Goal: Task Accomplishment & Management: Manage account settings

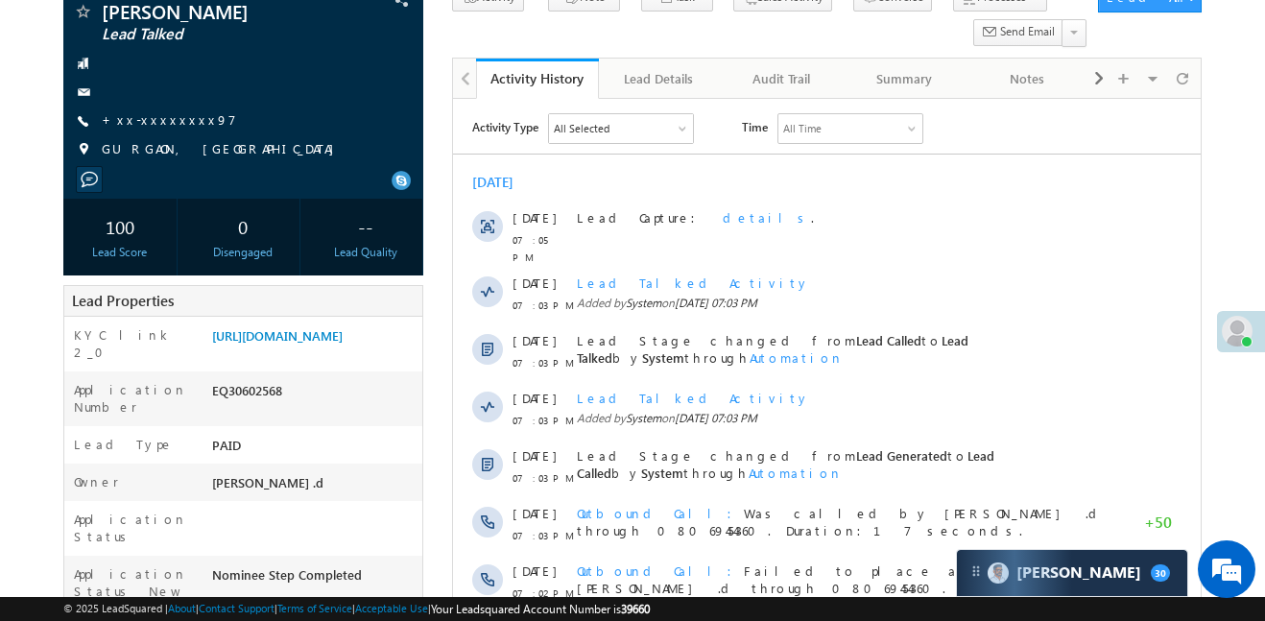
scroll to position [133, 0]
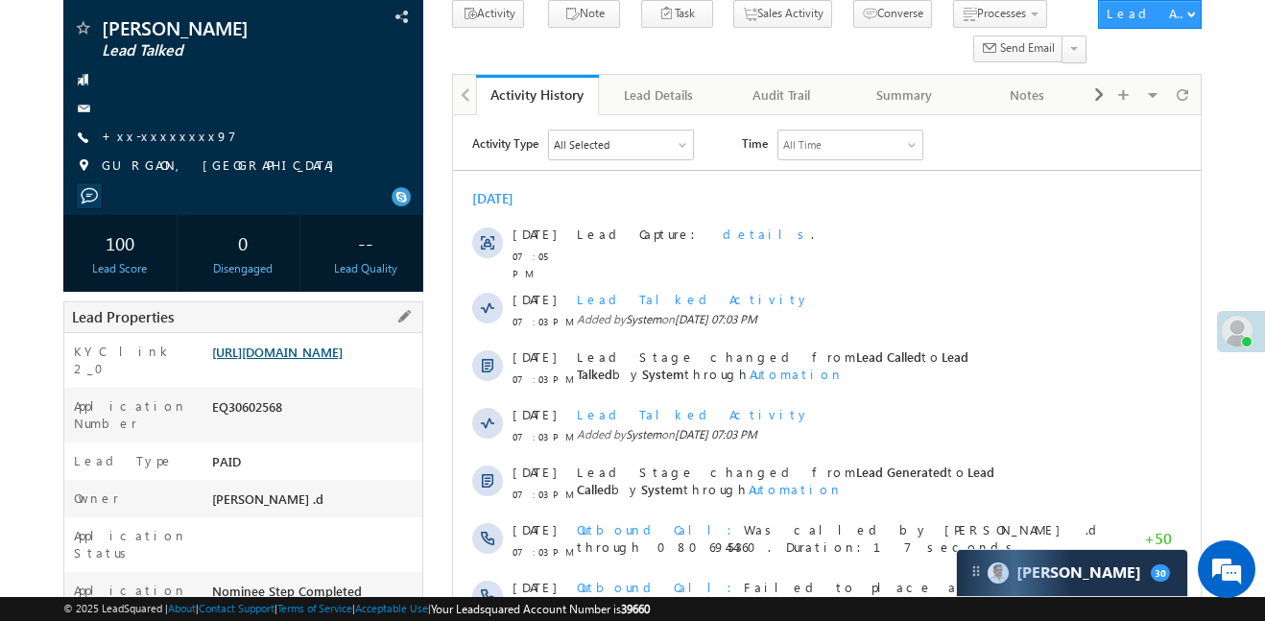
click at [295, 347] on link "https://angelbroking1-pk3em7sa.customui-test.leadsquared.com?leadId=11350bbb-79…" at bounding box center [277, 352] width 131 height 16
click at [343, 357] on link "https://angelbroking1-pk3em7sa.customui-test.leadsquared.com?leadId=11350bbb-79…" at bounding box center [277, 352] width 131 height 16
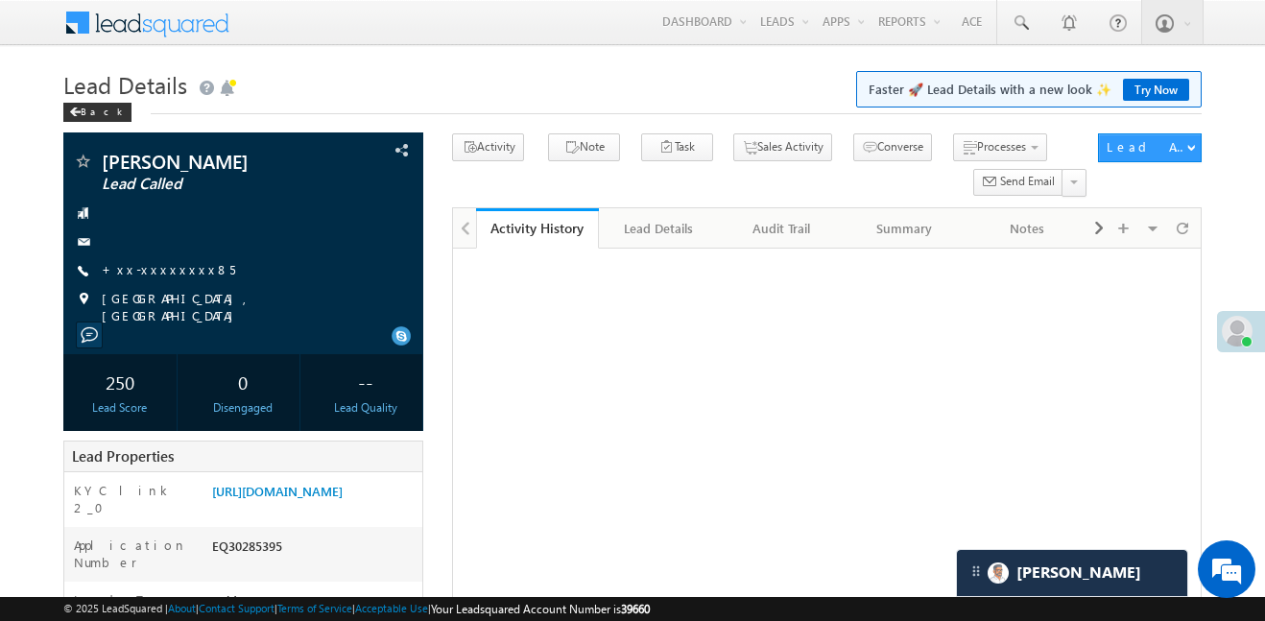
scroll to position [307, 0]
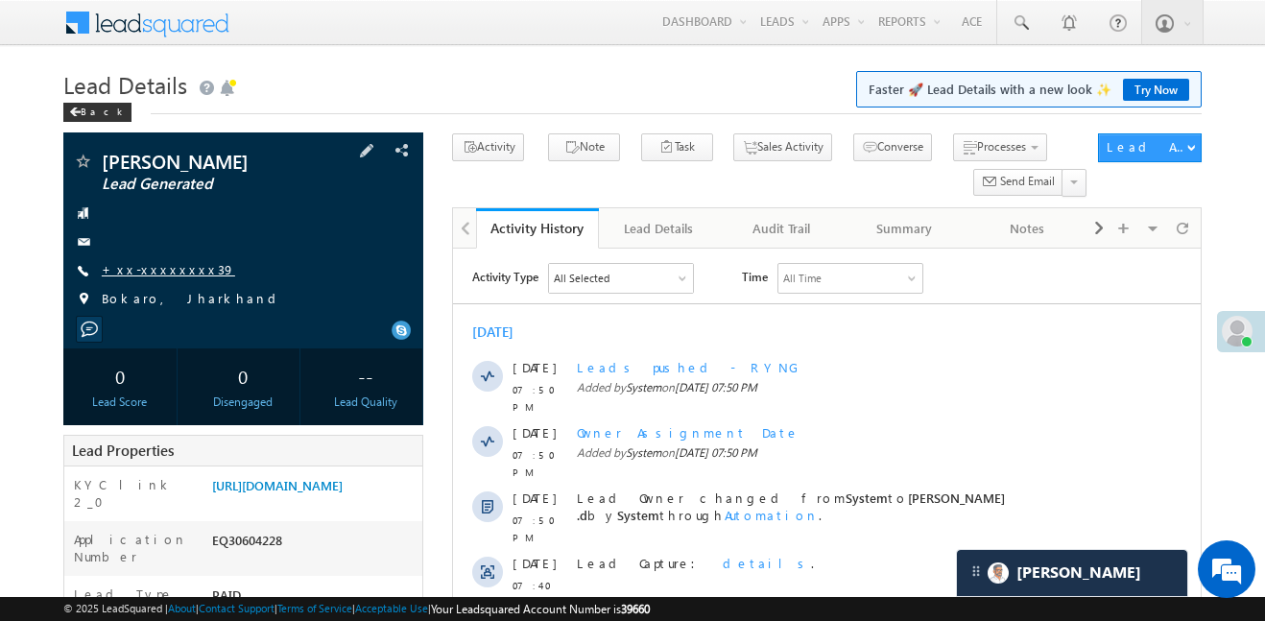
click at [161, 261] on link "+xx-xxxxxxxx39" at bounding box center [168, 269] width 133 height 16
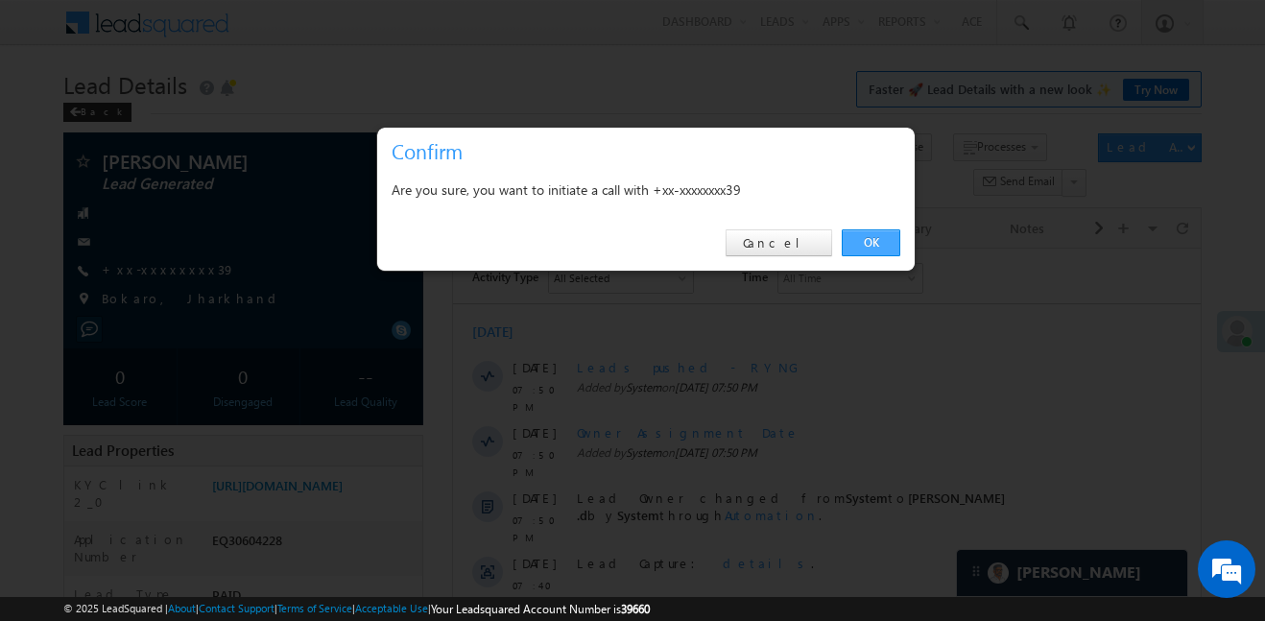
click at [881, 245] on link "OK" at bounding box center [871, 242] width 59 height 27
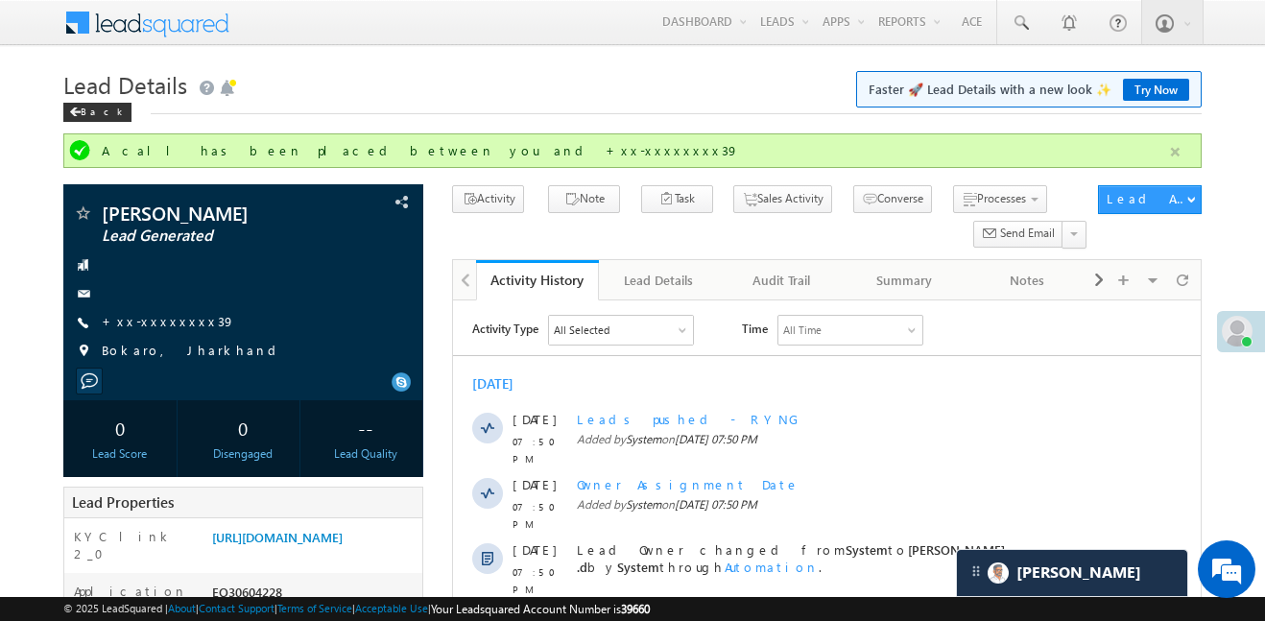
click at [1175, 150] on button "button" at bounding box center [1175, 152] width 24 height 24
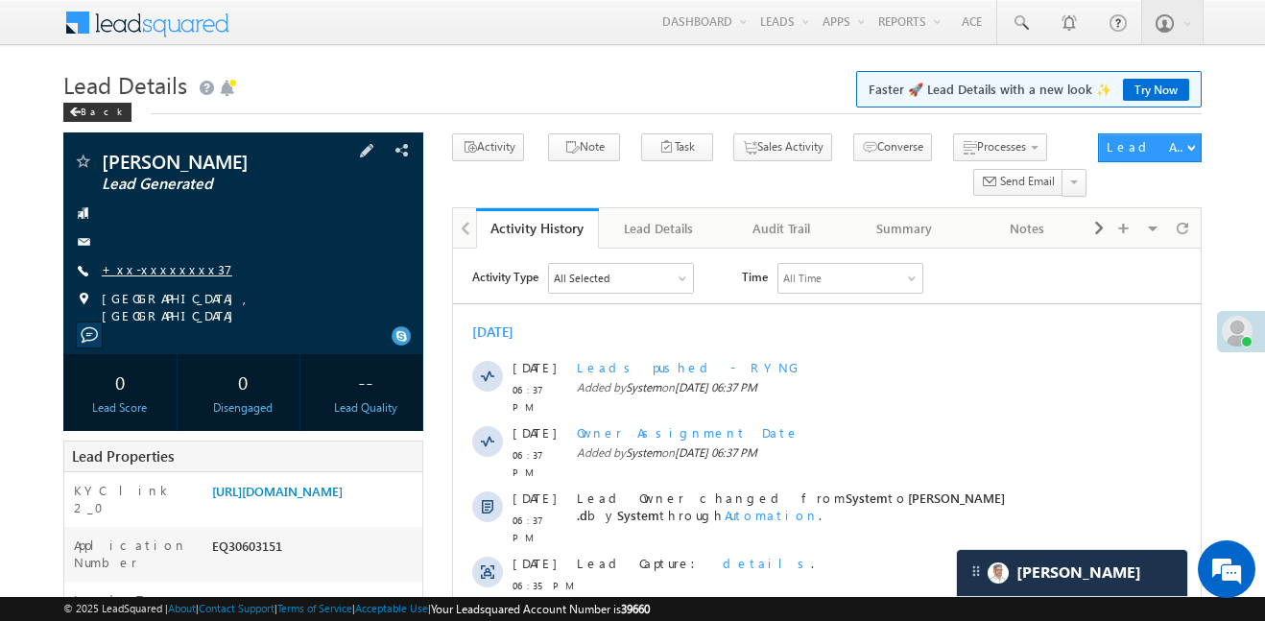
click at [167, 271] on link "+xx-xxxxxxxx37" at bounding box center [167, 269] width 131 height 16
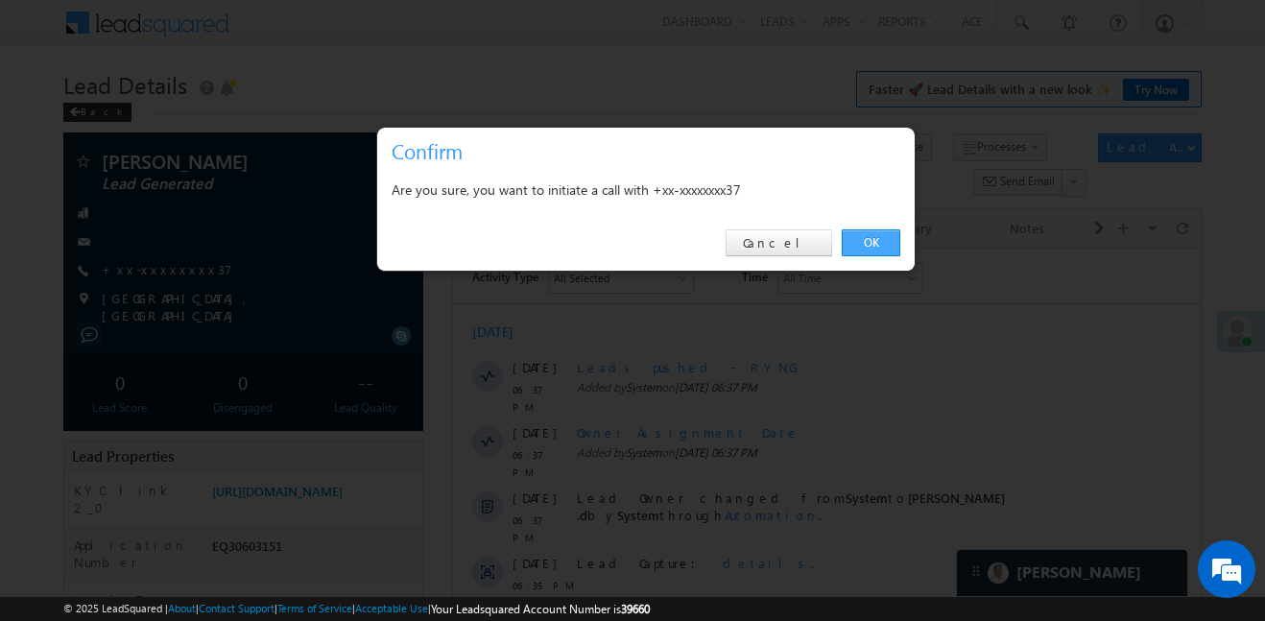
click at [882, 239] on link "OK" at bounding box center [871, 242] width 59 height 27
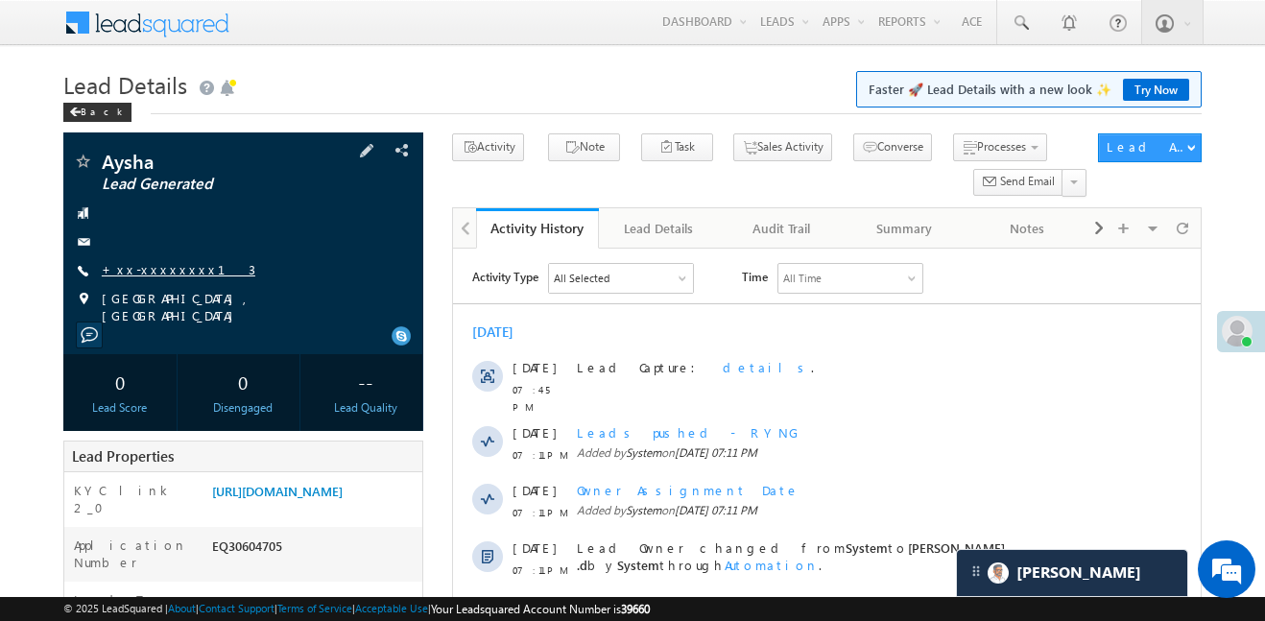
click at [170, 270] on link "+xx-xxxxxxxx13" at bounding box center [179, 269] width 154 height 16
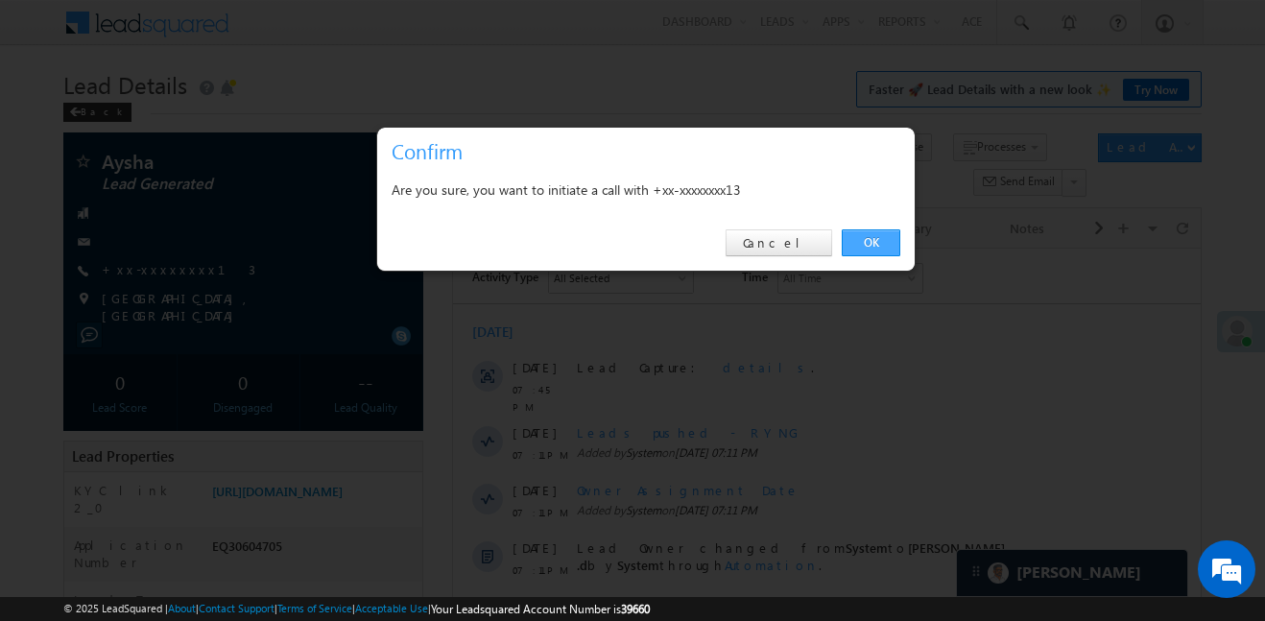
click at [871, 235] on link "OK" at bounding box center [871, 242] width 59 height 27
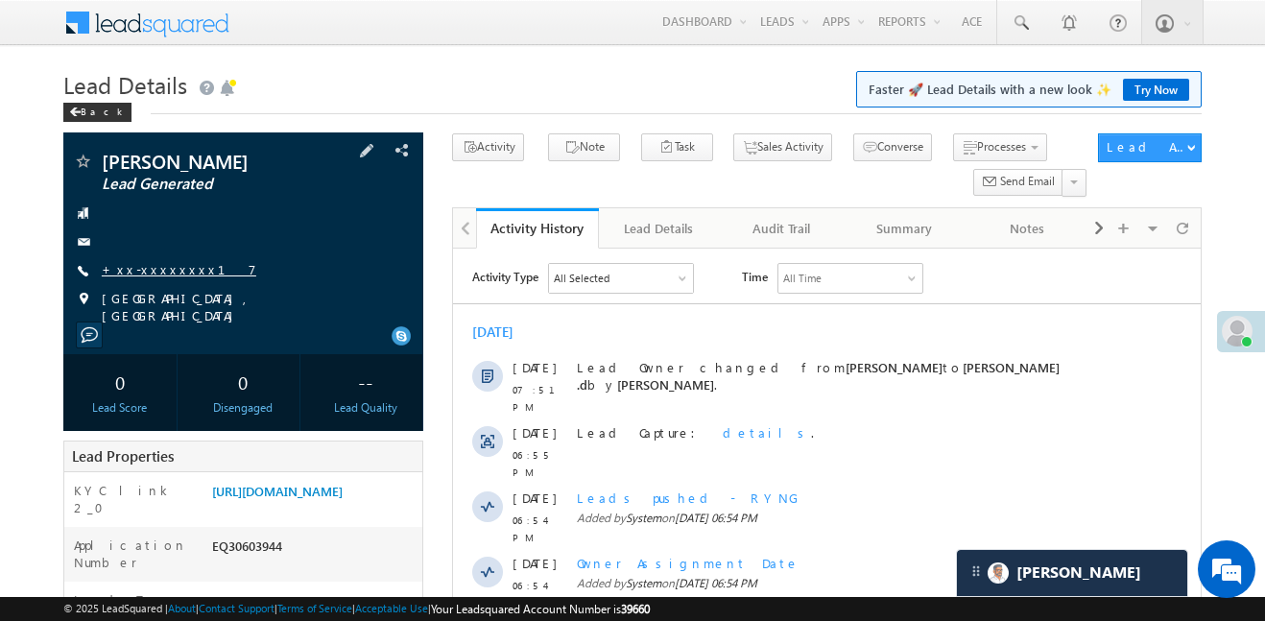
click at [175, 276] on link "+xx-xxxxxxxx17" at bounding box center [179, 269] width 155 height 16
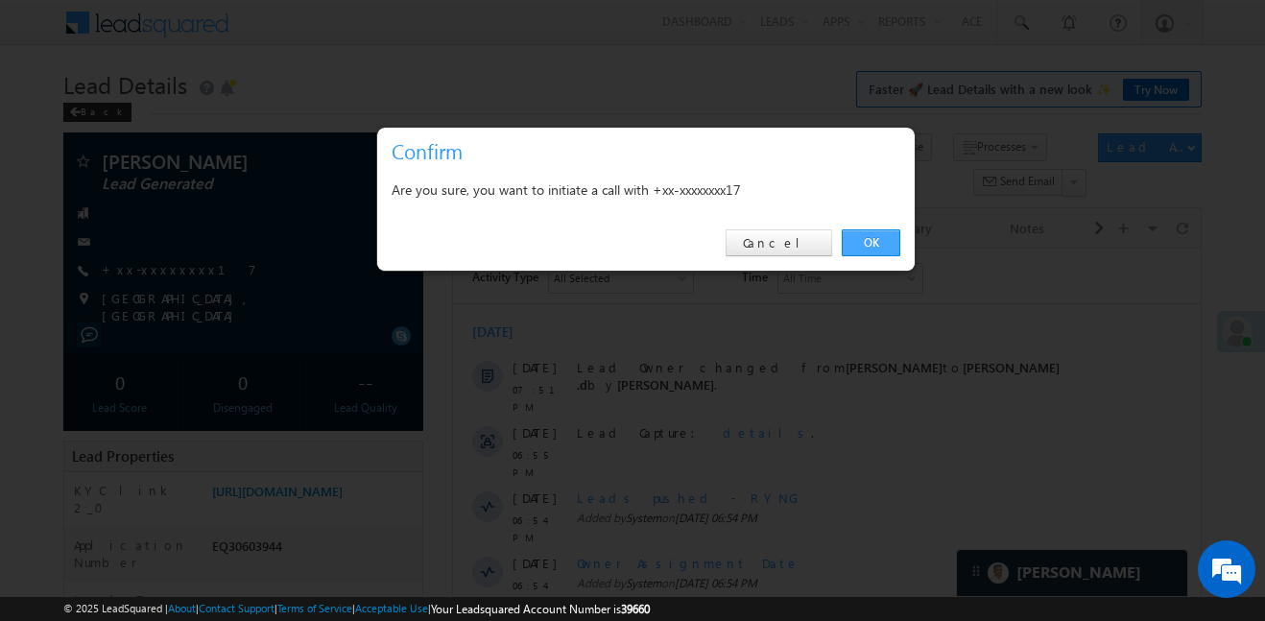
drag, startPoint x: 866, startPoint y: 253, endPoint x: 413, endPoint y: 3, distance: 517.7
click at [866, 253] on link "OK" at bounding box center [871, 242] width 59 height 27
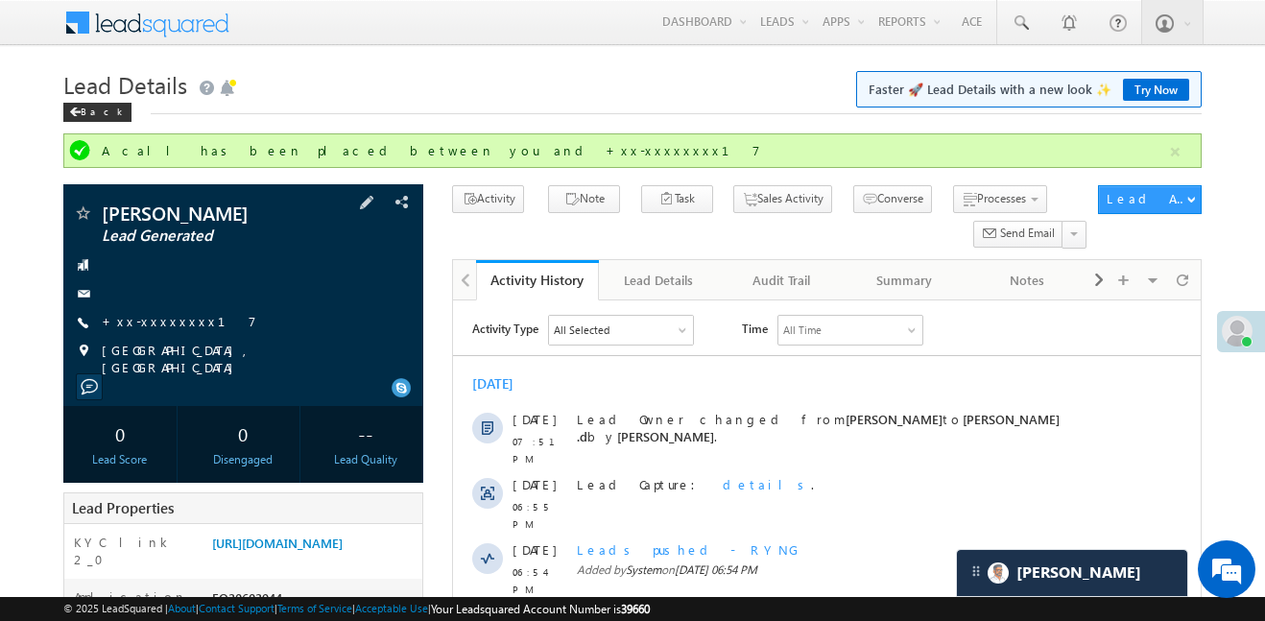
click at [164, 299] on div at bounding box center [243, 293] width 341 height 19
click at [157, 323] on link "+xx-xxxxxxxx17" at bounding box center [179, 321] width 155 height 16
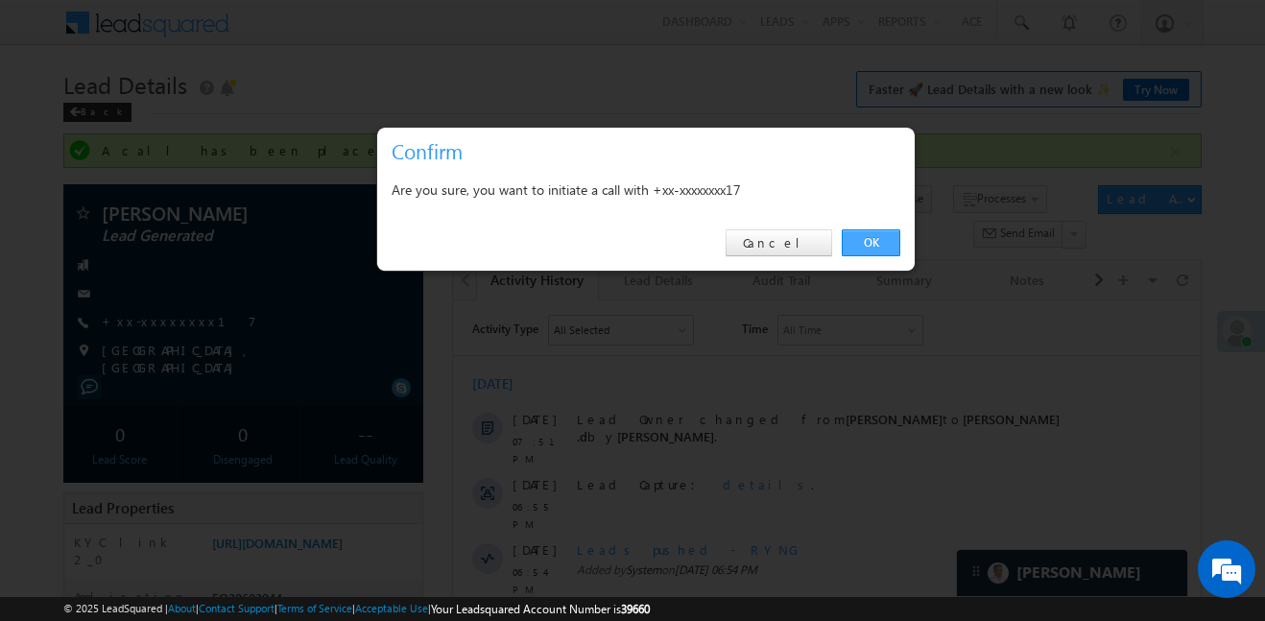
click at [868, 242] on link "OK" at bounding box center [871, 242] width 59 height 27
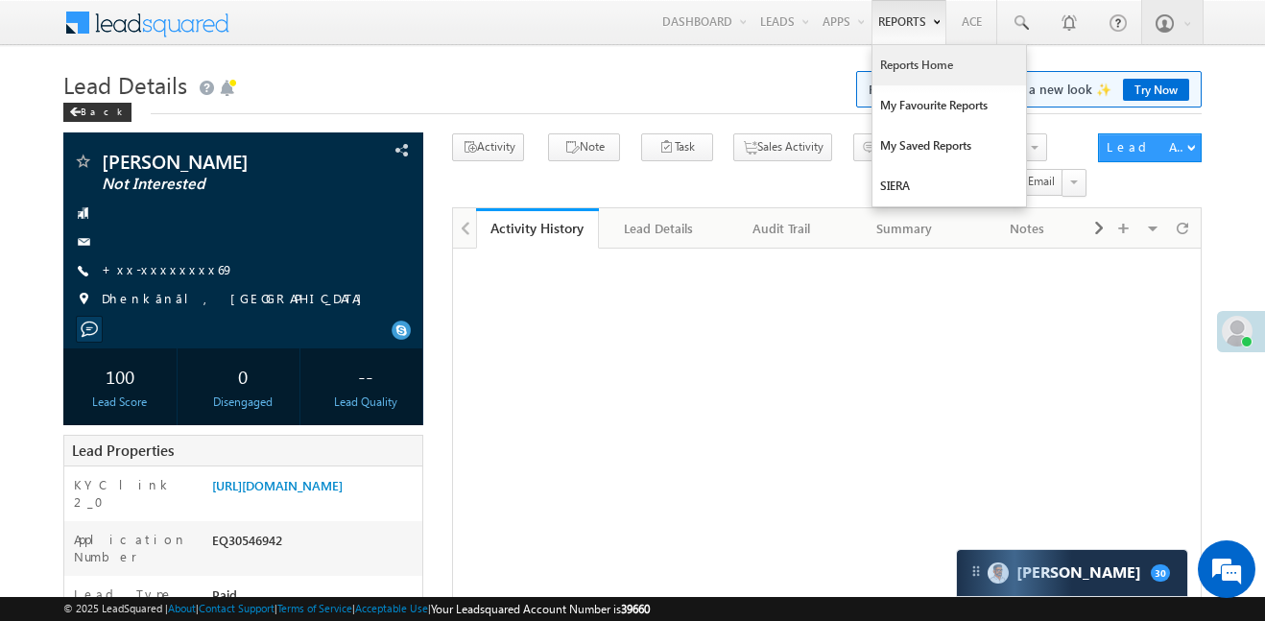
click at [923, 72] on link "Reports Home" at bounding box center [950, 65] width 154 height 40
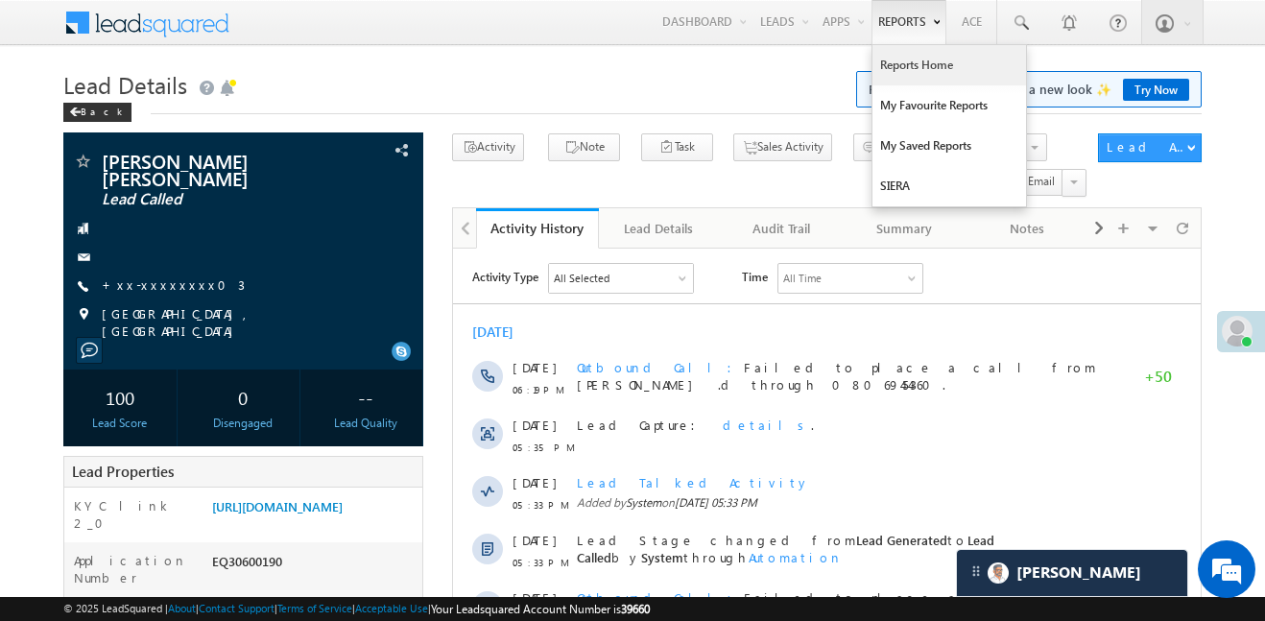
click at [938, 60] on link "Reports Home" at bounding box center [950, 65] width 154 height 40
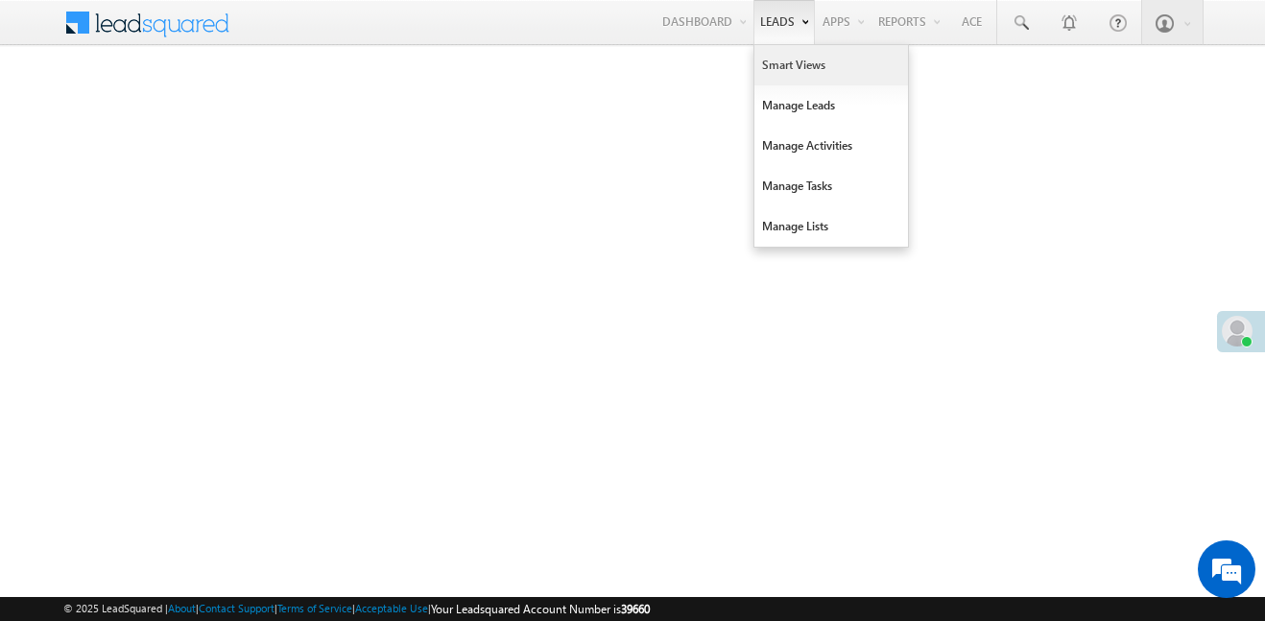
click at [787, 76] on link "Smart Views" at bounding box center [832, 65] width 154 height 40
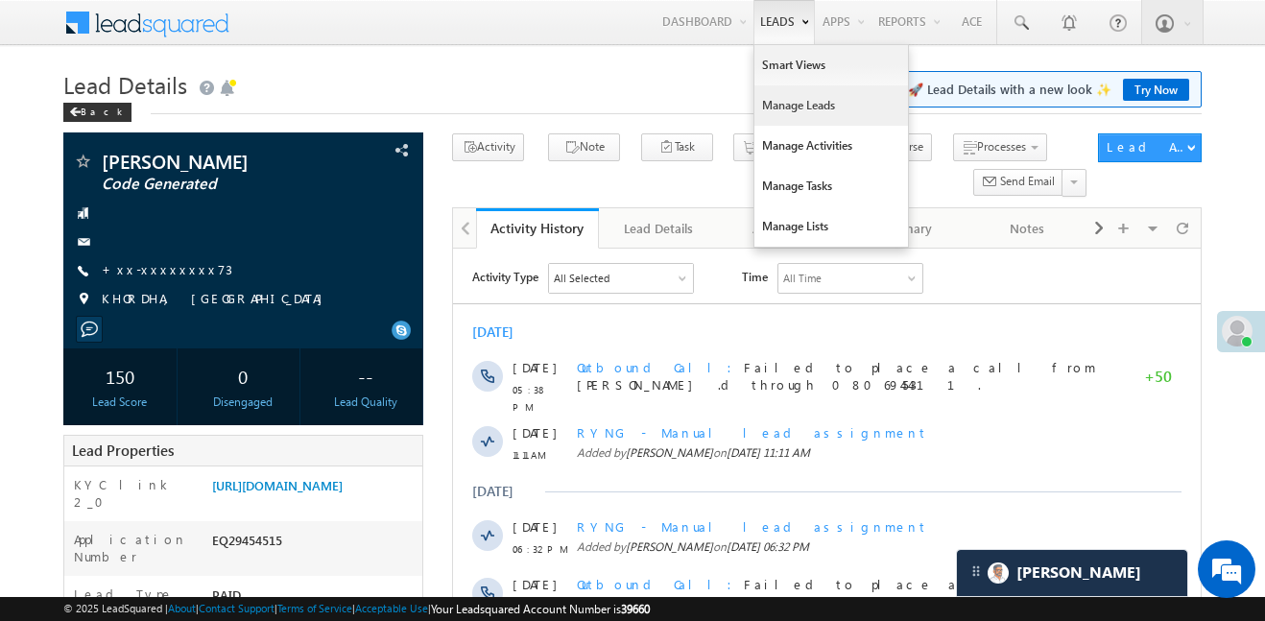
click at [793, 107] on link "Manage Leads" at bounding box center [832, 105] width 154 height 40
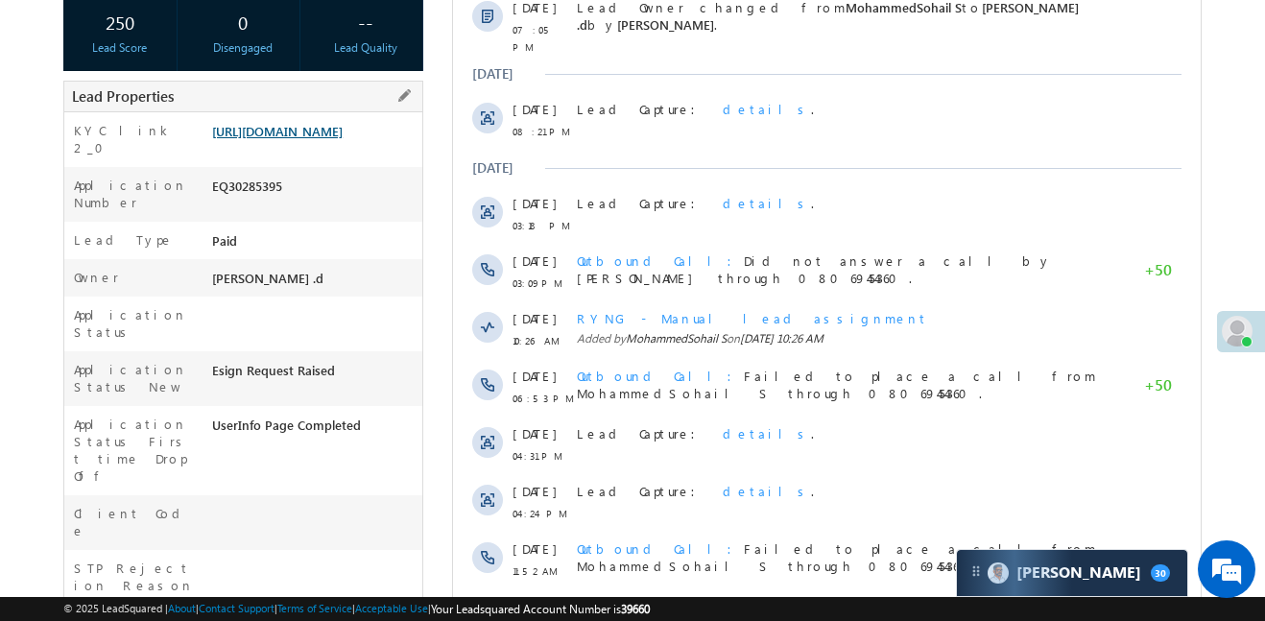
click at [330, 139] on link "https://angelbroking1-pk3em7sa.customui-test.leadsquared.com?leadId=00f545e6-ec…" at bounding box center [277, 131] width 131 height 16
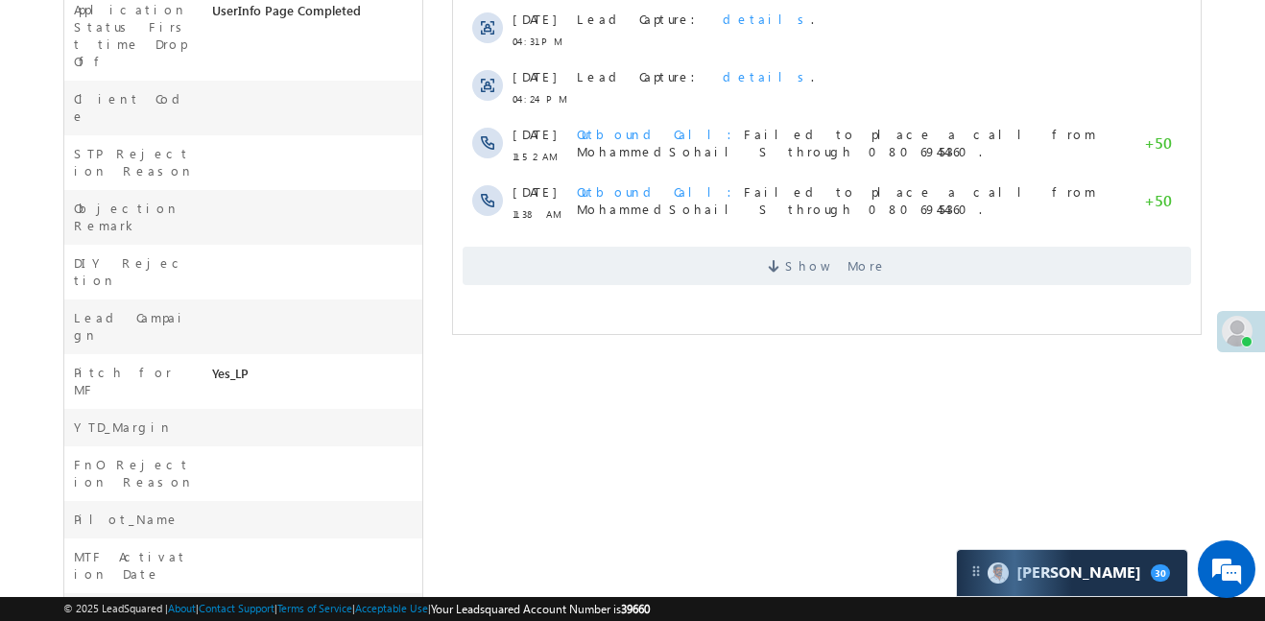
scroll to position [779, 0]
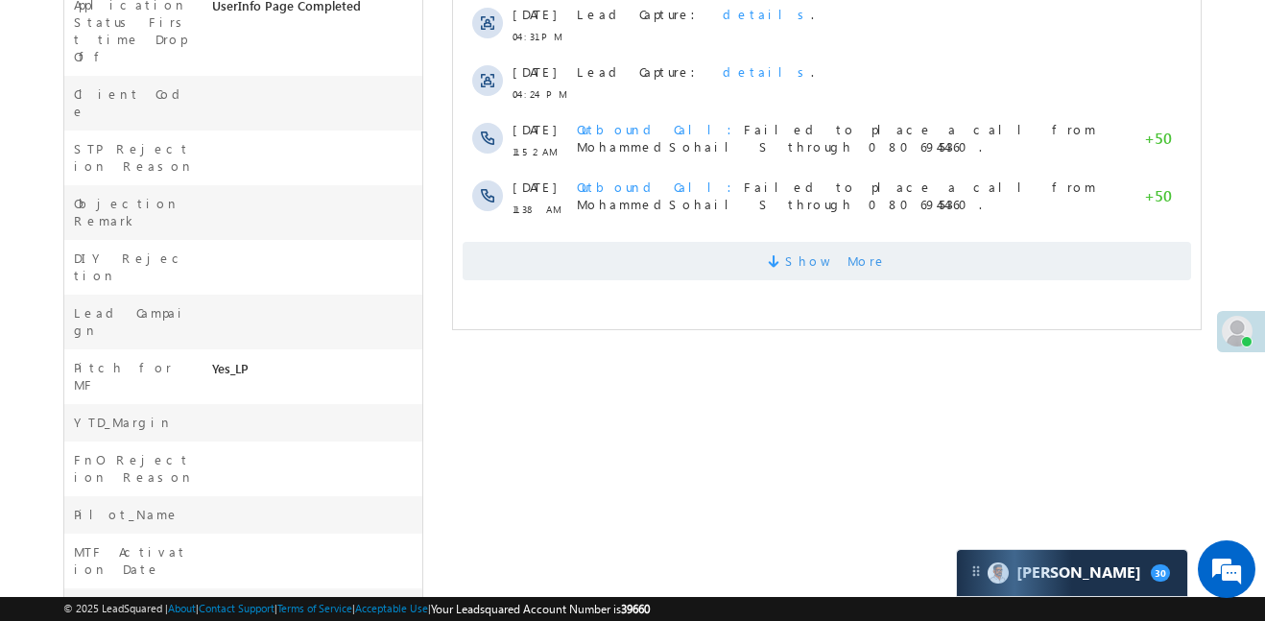
click at [785, 256] on span at bounding box center [776, 264] width 17 height 18
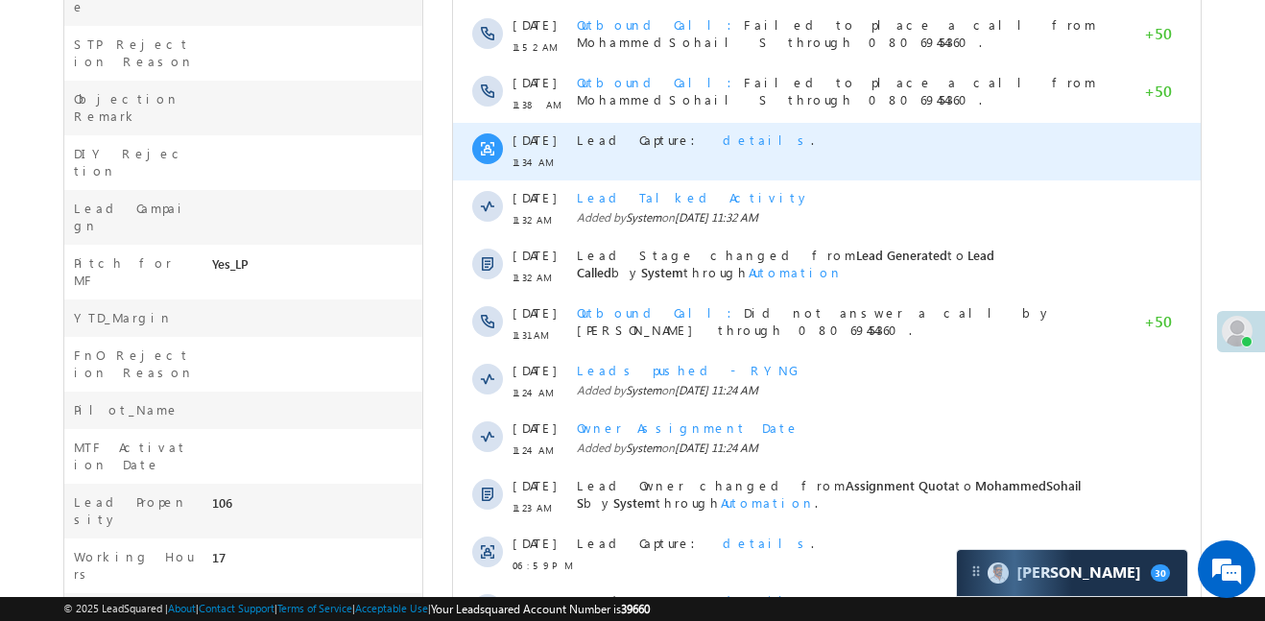
scroll to position [1088, 0]
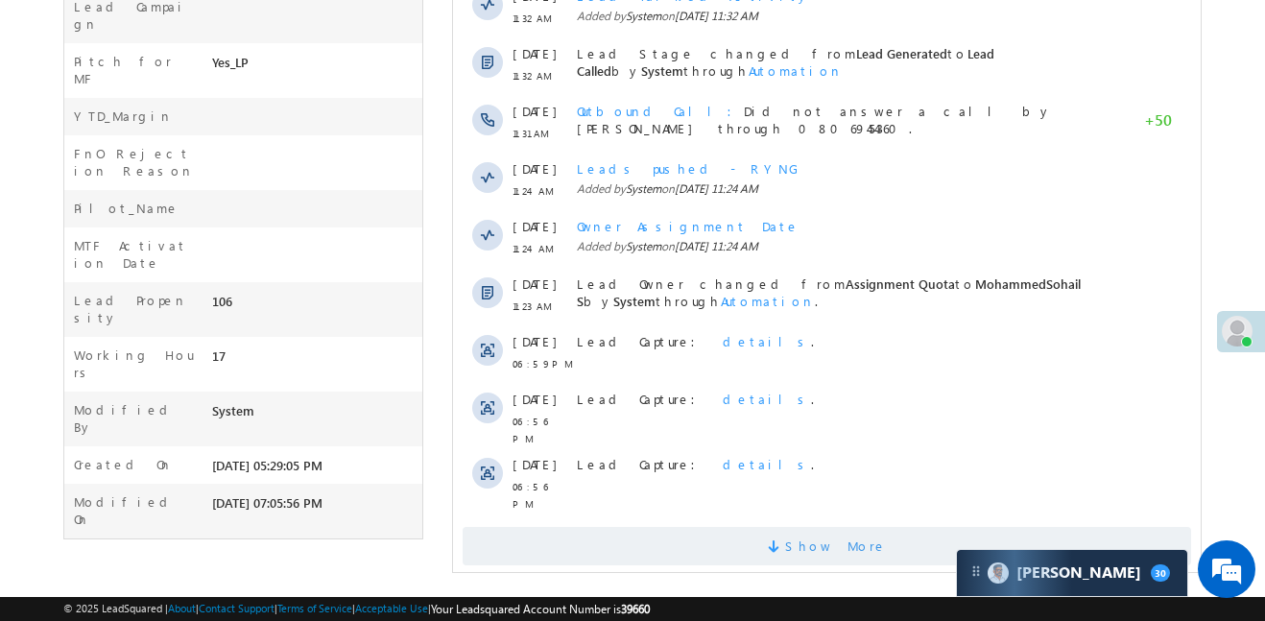
click at [785, 540] on span at bounding box center [776, 549] width 17 height 18
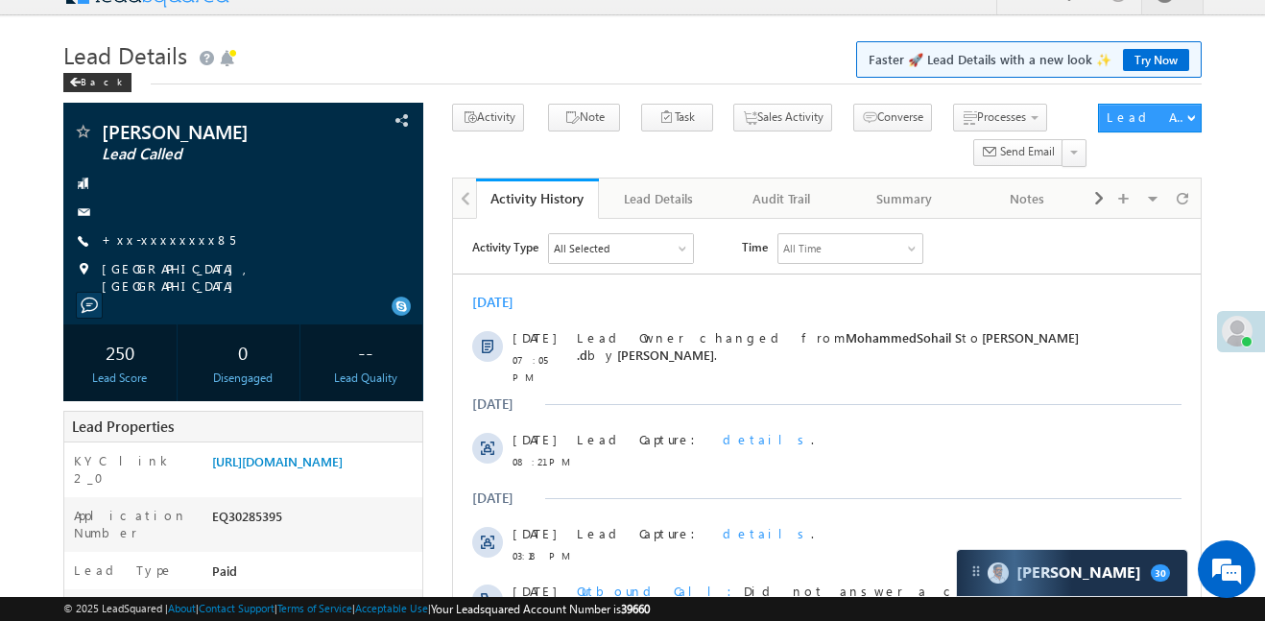
scroll to position [0, 0]
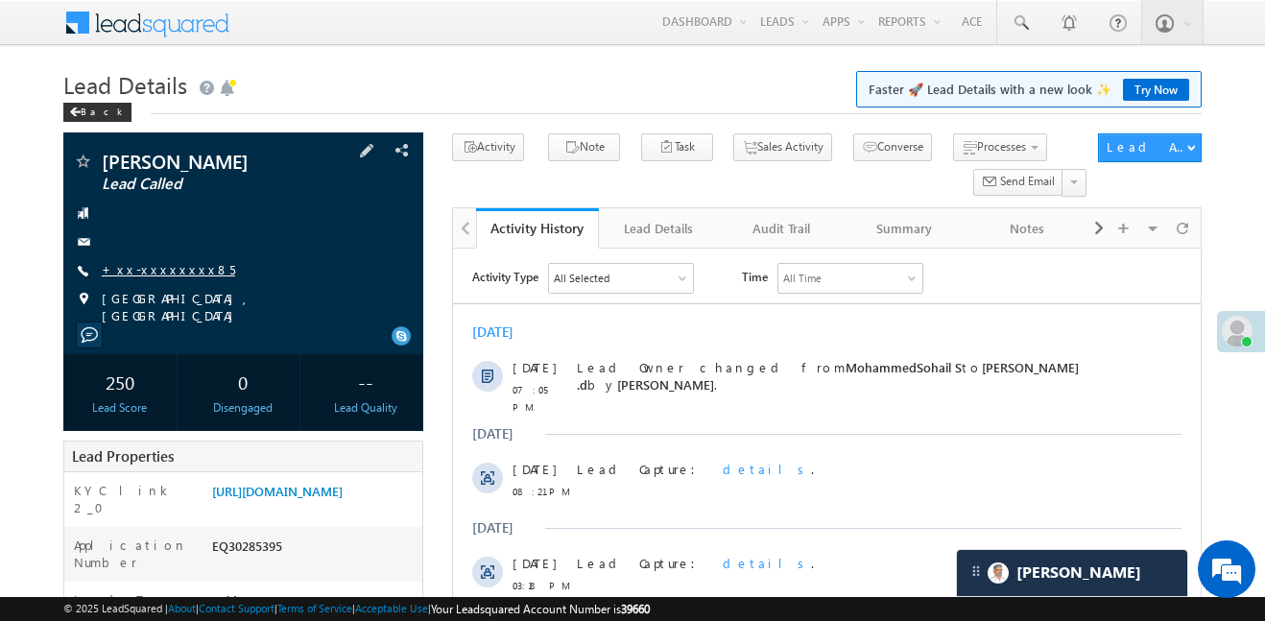
click at [159, 272] on link "+xx-xxxxxxxx85" at bounding box center [168, 269] width 133 height 16
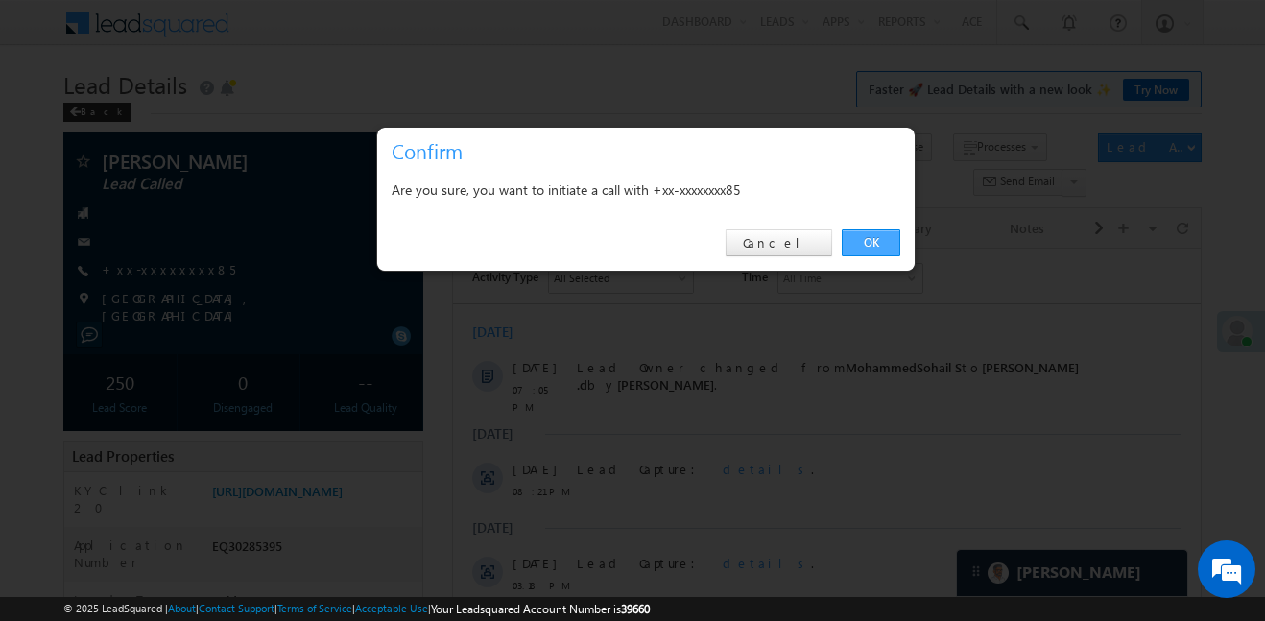
click at [861, 247] on link "OK" at bounding box center [871, 242] width 59 height 27
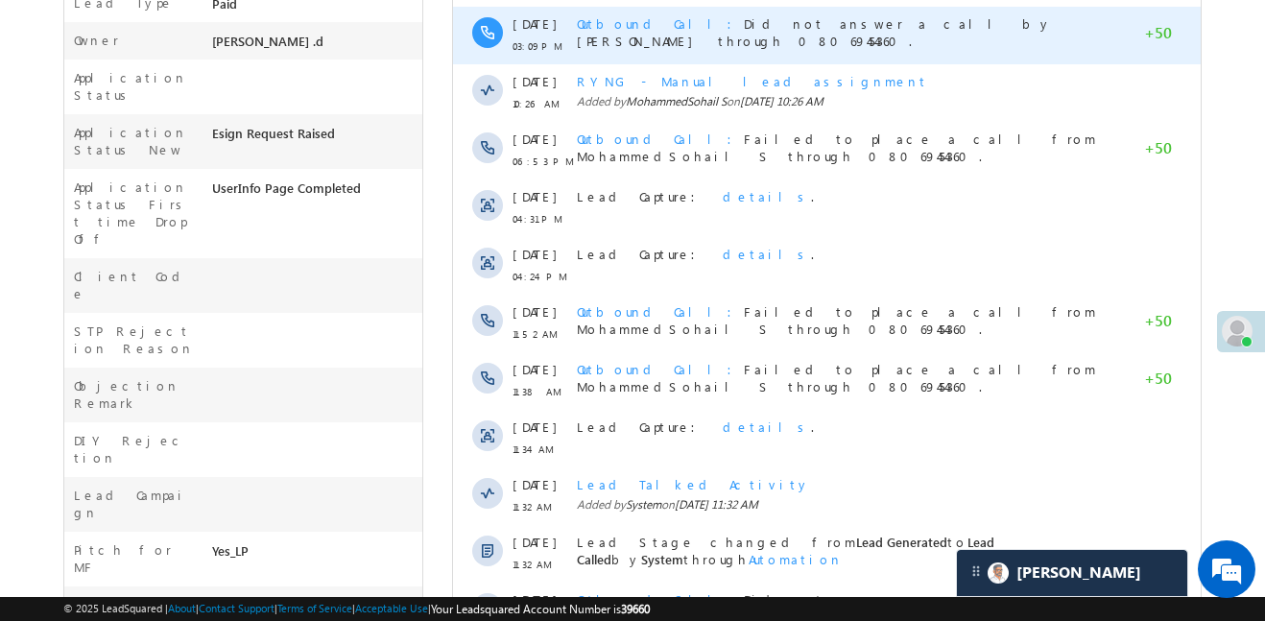
scroll to position [701, 0]
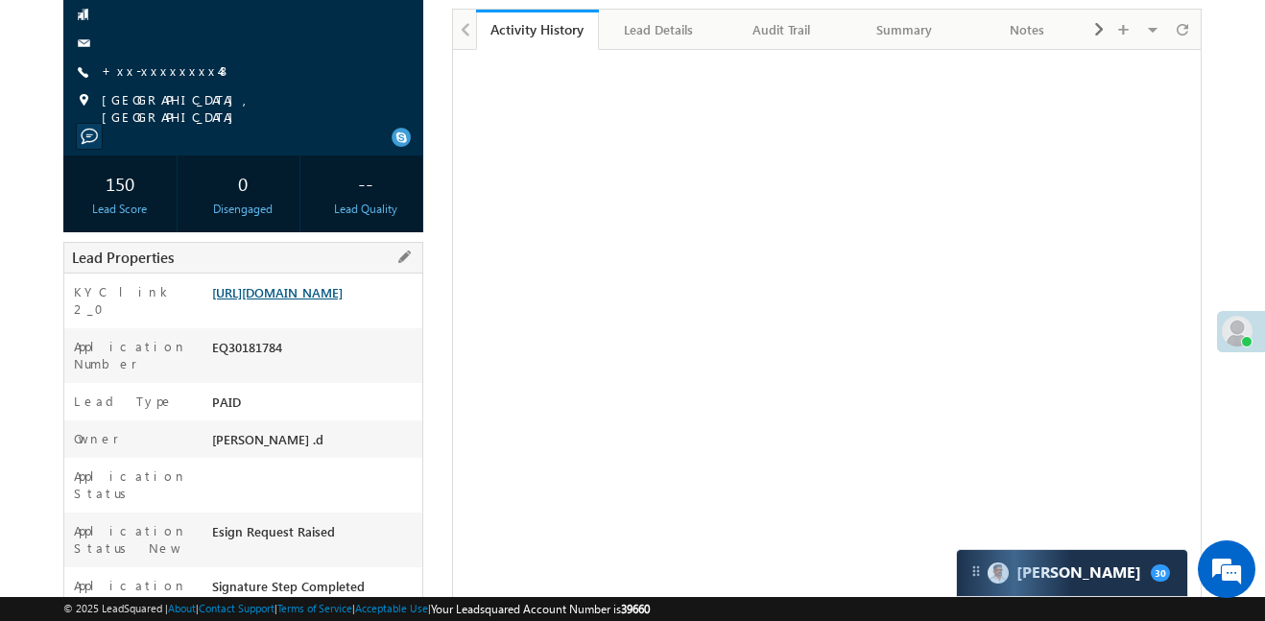
click at [343, 300] on link "[URL][DOMAIN_NAME]" at bounding box center [277, 292] width 131 height 16
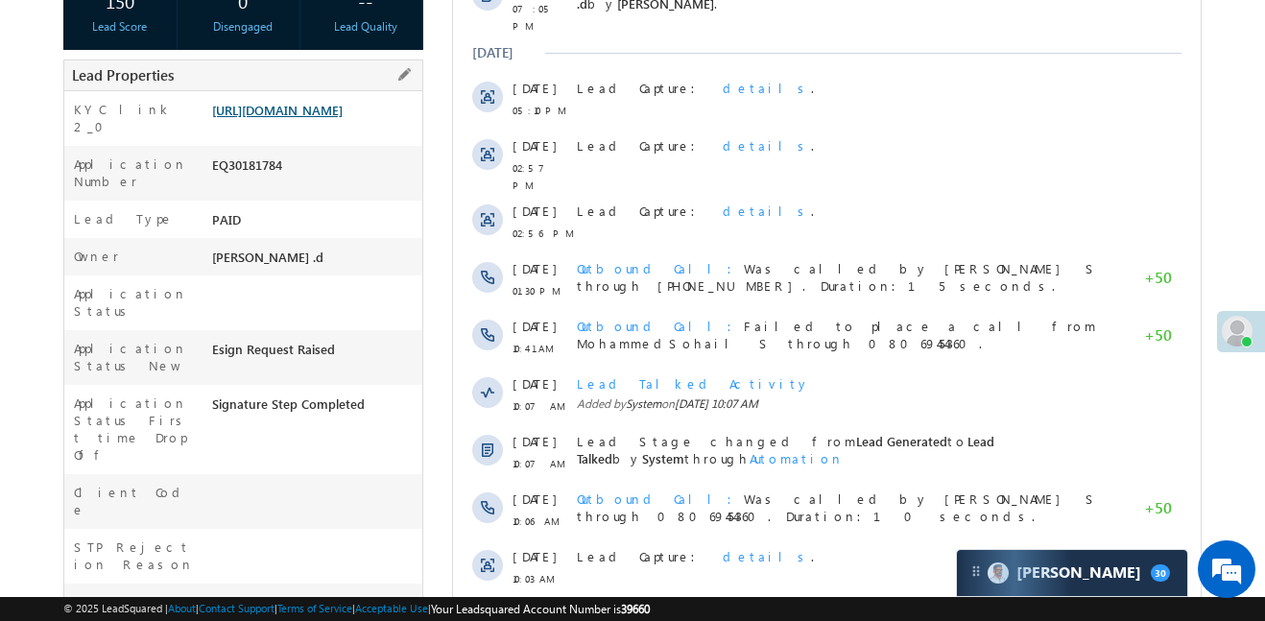
click at [309, 118] on link "https://angelbroking1-pk3em7sa.customui-test.leadsquared.com?leadId=013bc5d7-7e…" at bounding box center [277, 110] width 131 height 16
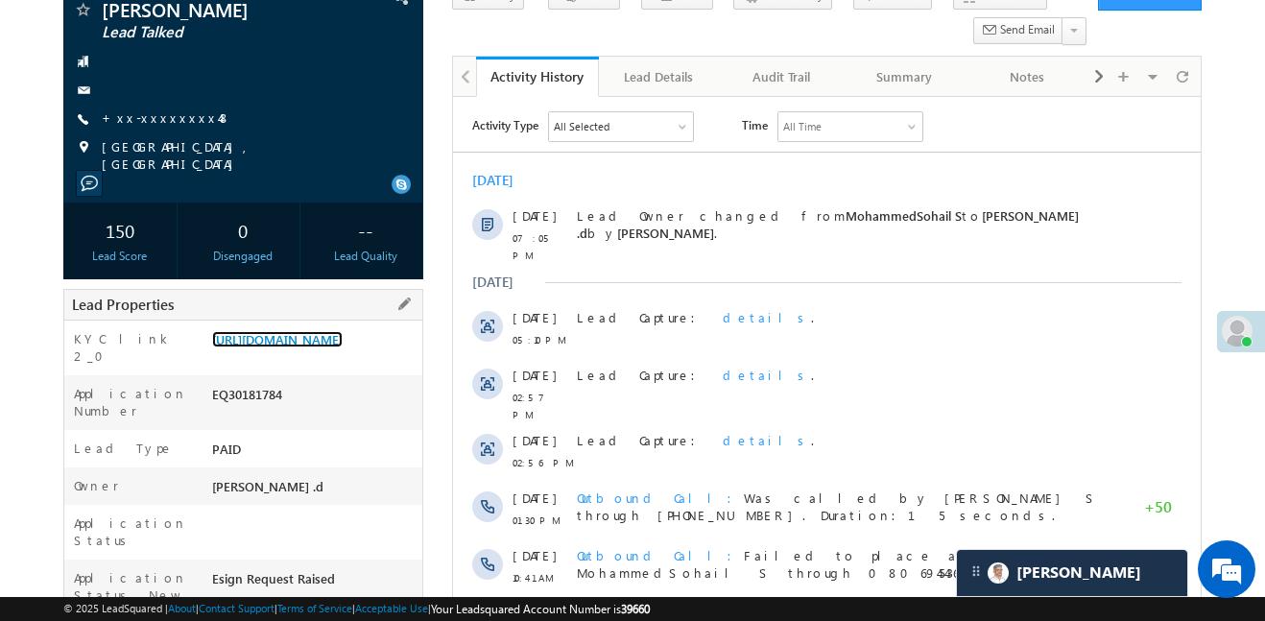
scroll to position [169, 0]
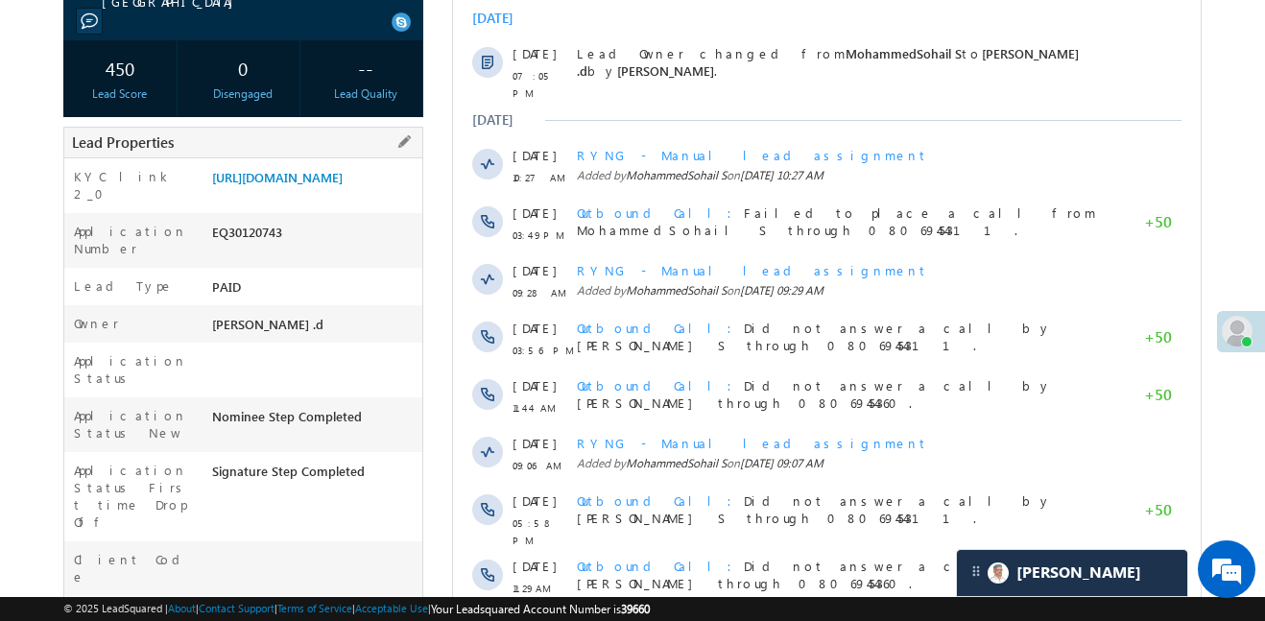
scroll to position [320, 0]
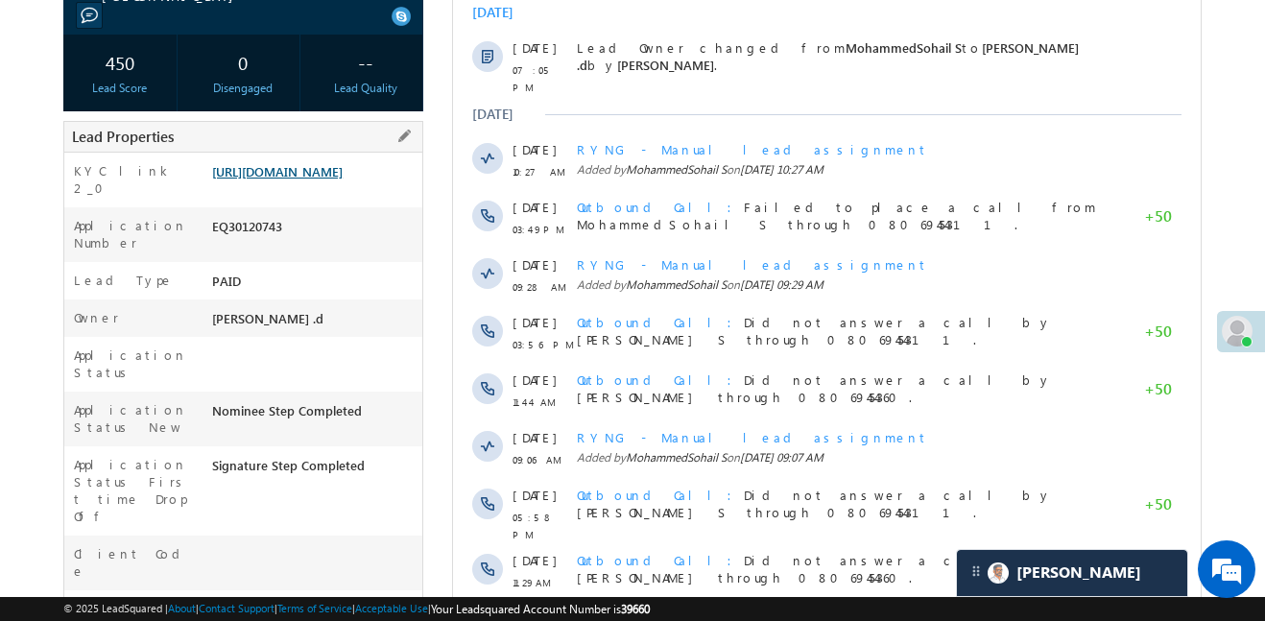
click at [331, 180] on link "https://angelbroking1-pk3em7sa.customui-test.leadsquared.com?leadId=71012f6f-64…" at bounding box center [277, 171] width 131 height 16
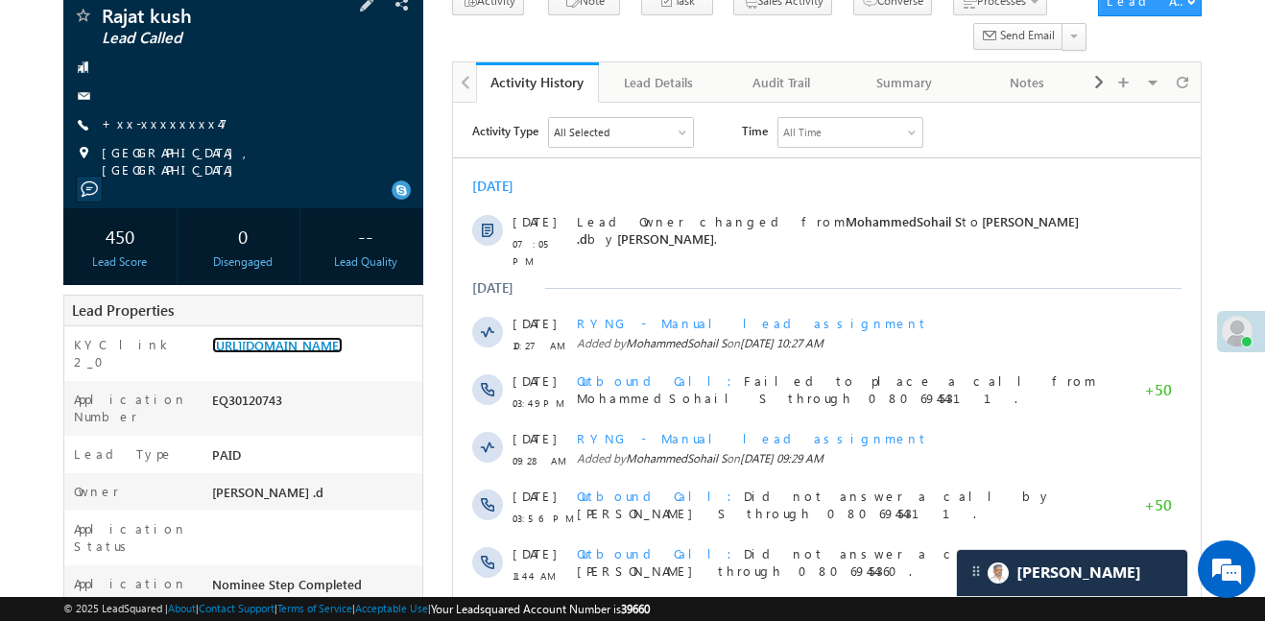
scroll to position [0, 0]
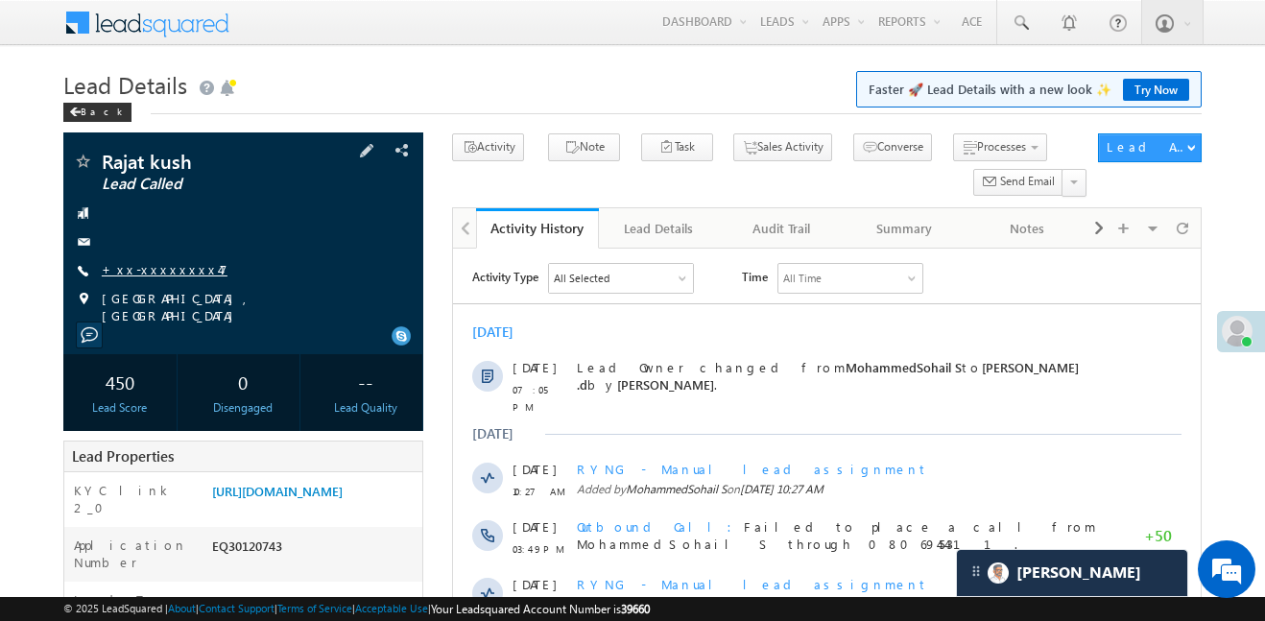
click at [179, 261] on link "+xx-xxxxxxxx47" at bounding box center [165, 269] width 126 height 16
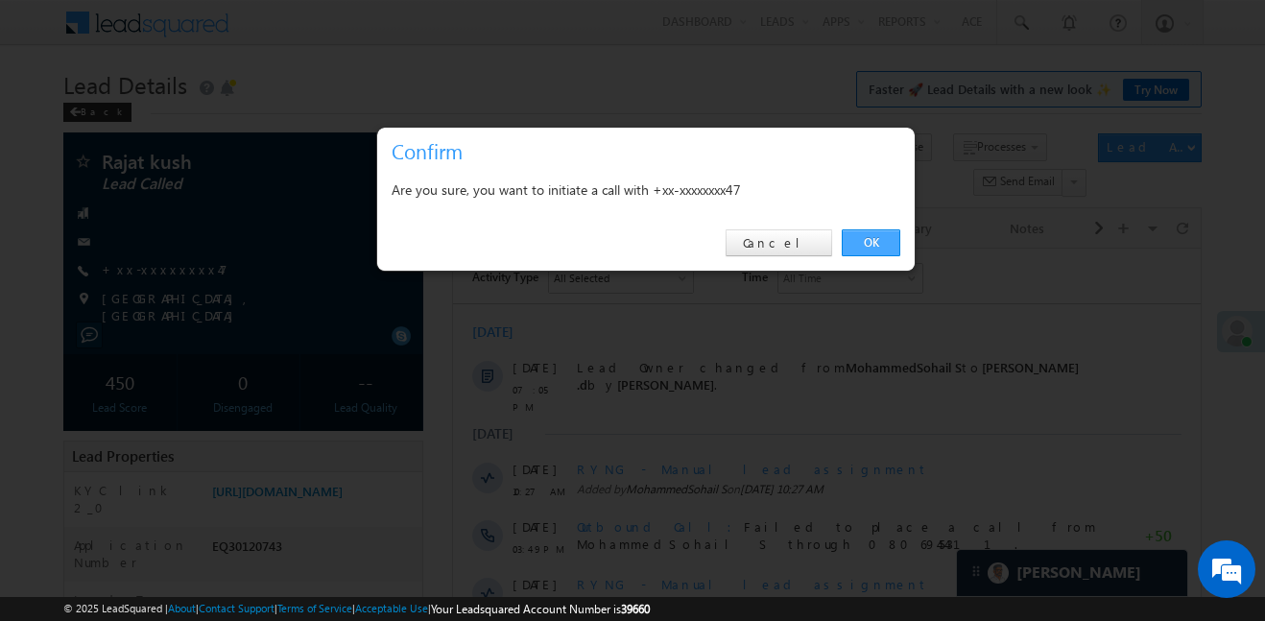
click at [885, 242] on link "OK" at bounding box center [871, 242] width 59 height 27
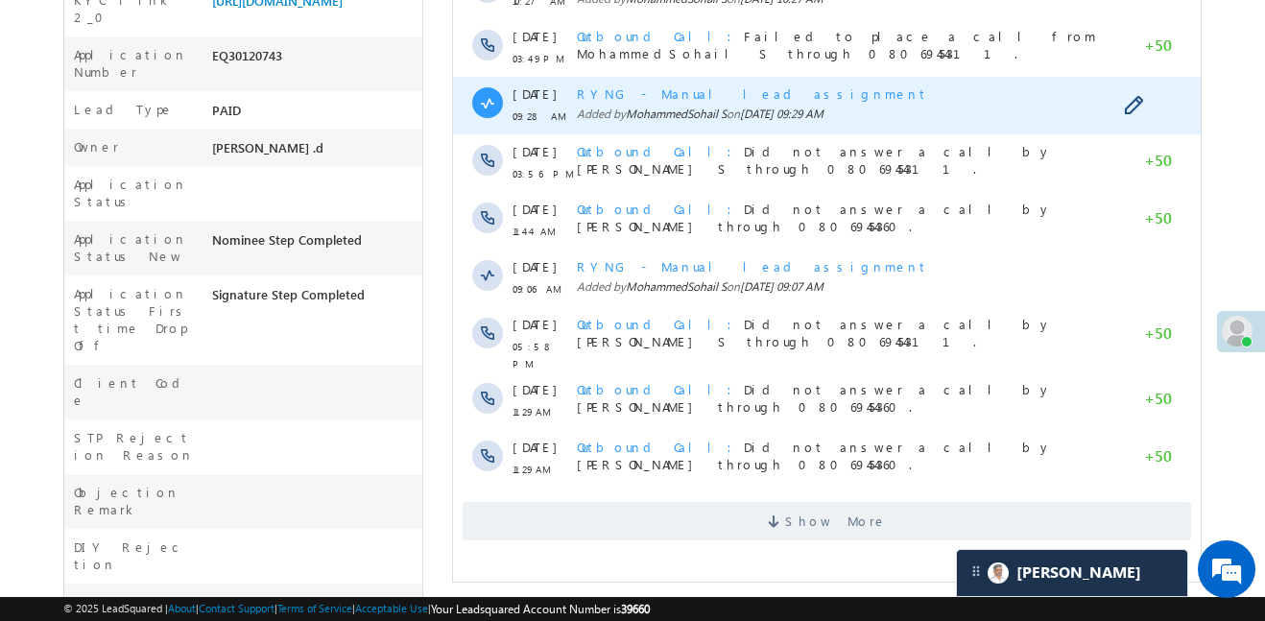
scroll to position [552, 0]
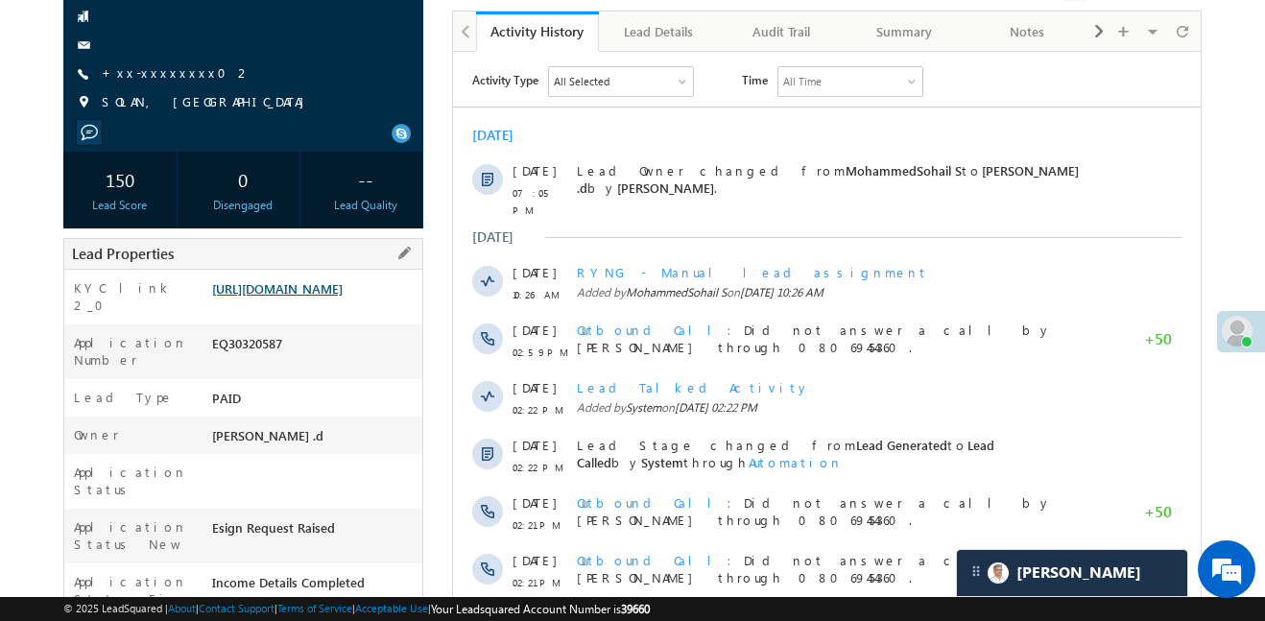
scroll to position [198, 0]
click at [343, 287] on link "[URL][DOMAIN_NAME]" at bounding box center [277, 287] width 131 height 16
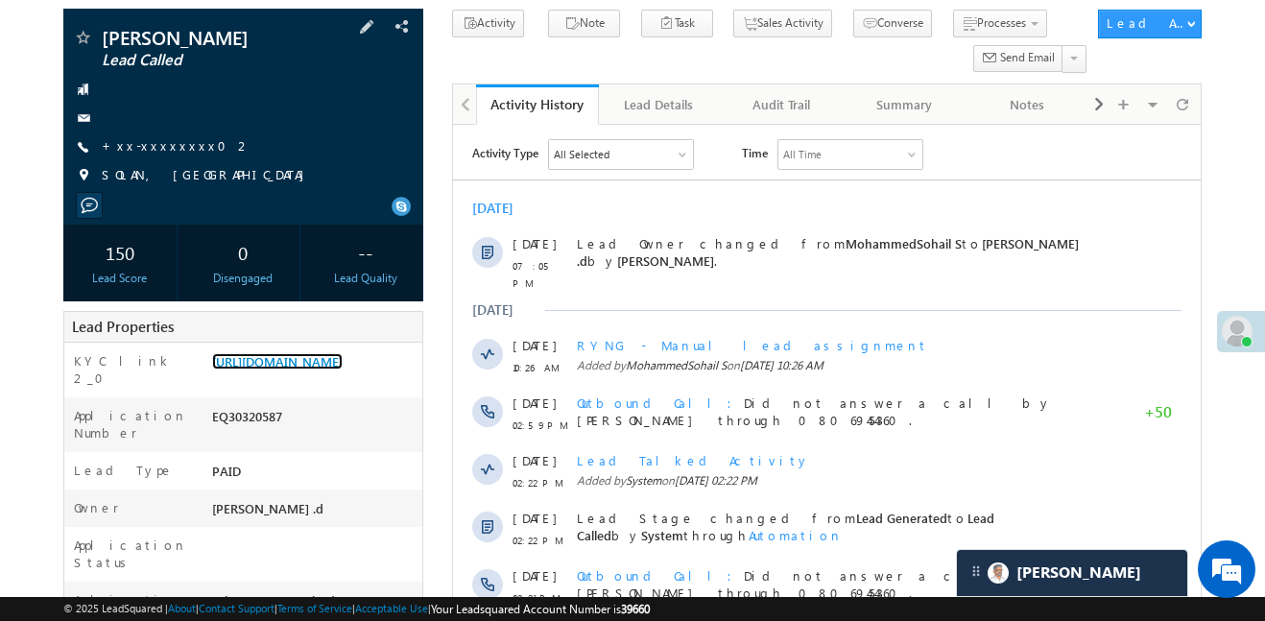
scroll to position [0, 0]
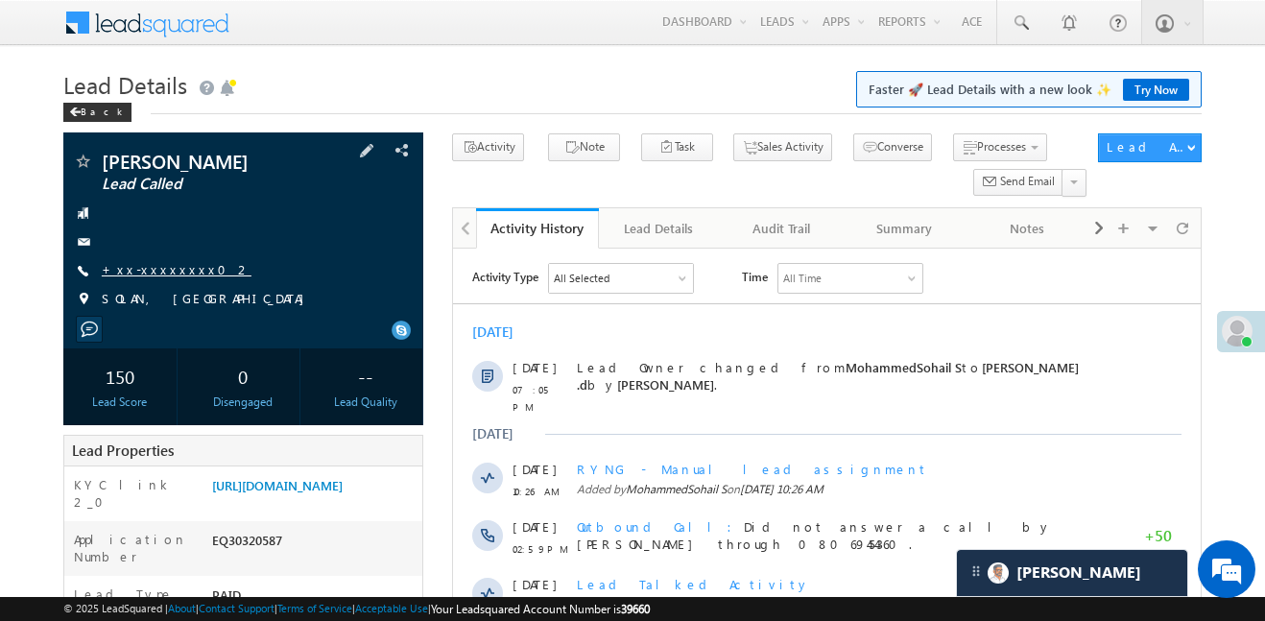
click at [153, 269] on link "+xx-xxxxxxxx02" at bounding box center [177, 269] width 150 height 16
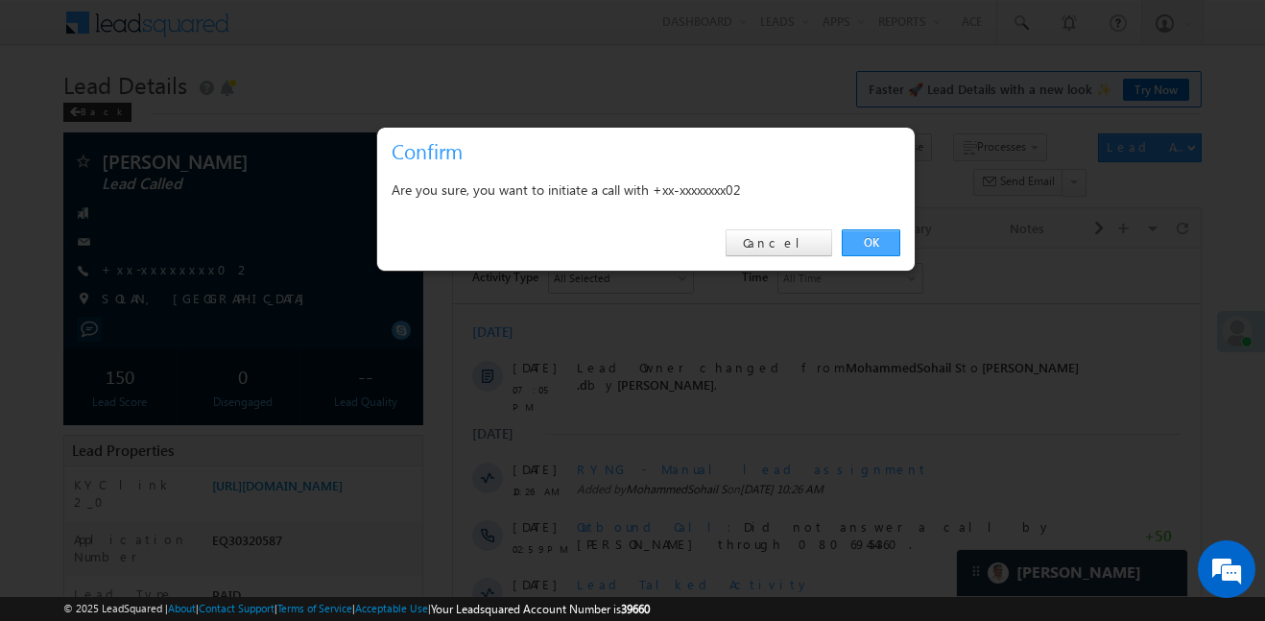
drag, startPoint x: 847, startPoint y: 250, endPoint x: 433, endPoint y: 132, distance: 430.0
click at [847, 250] on link "OK" at bounding box center [871, 242] width 59 height 27
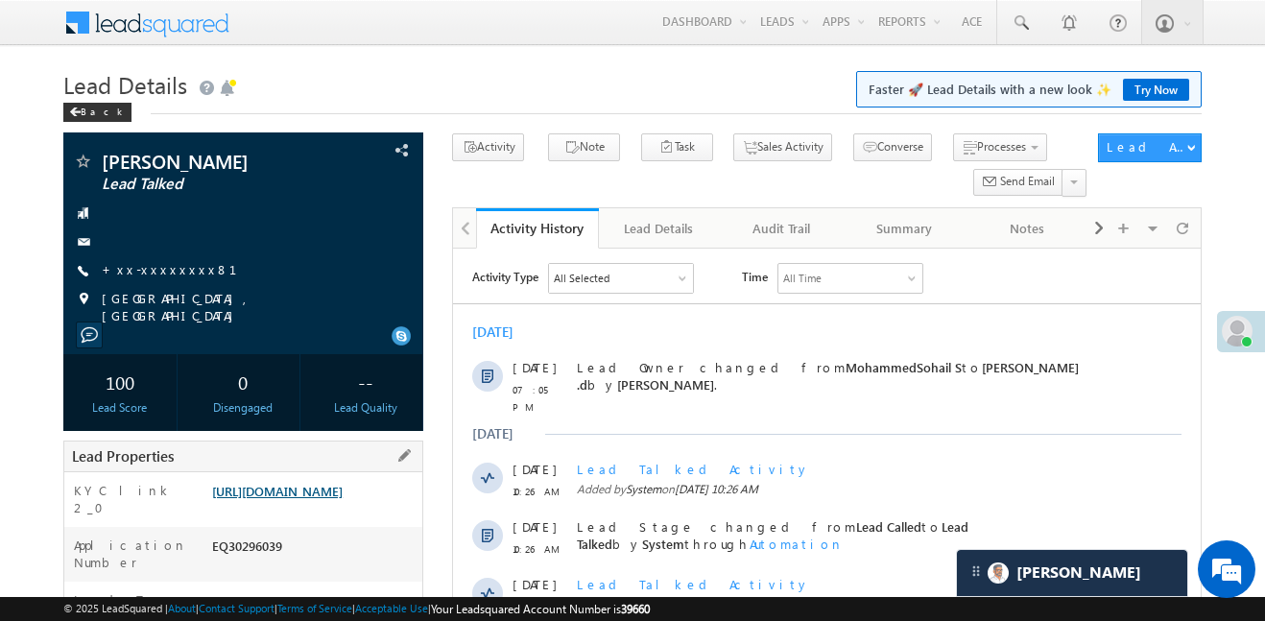
click at [324, 499] on link "[URL][DOMAIN_NAME]" at bounding box center [277, 491] width 131 height 16
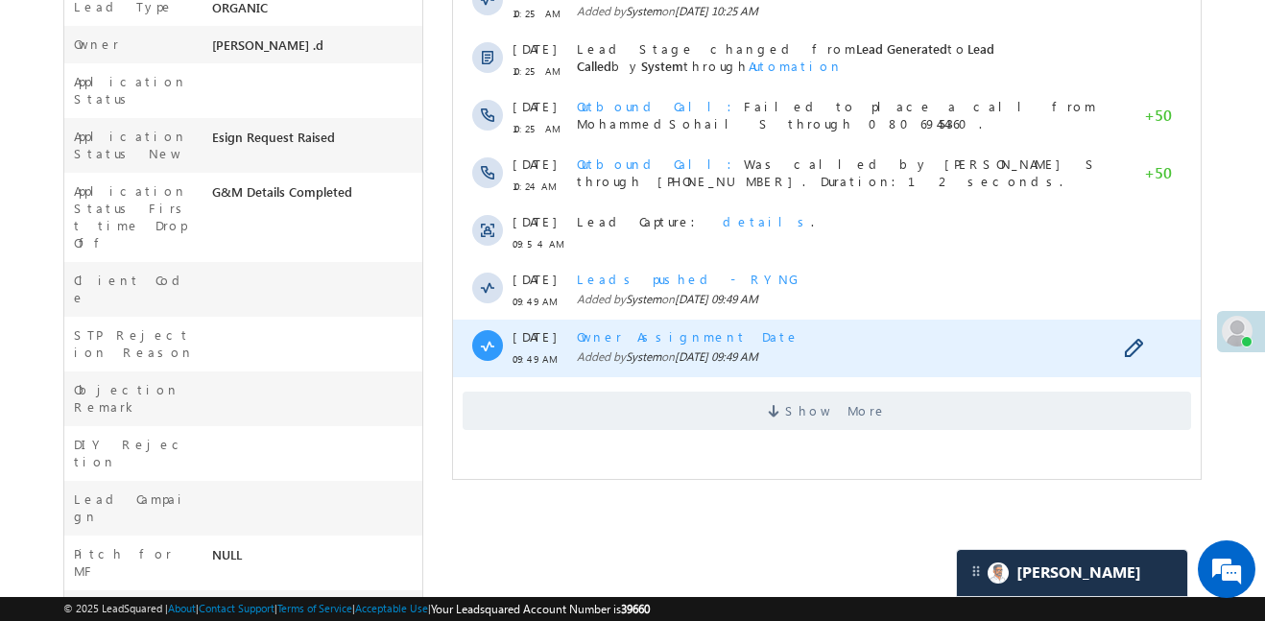
scroll to position [609, 0]
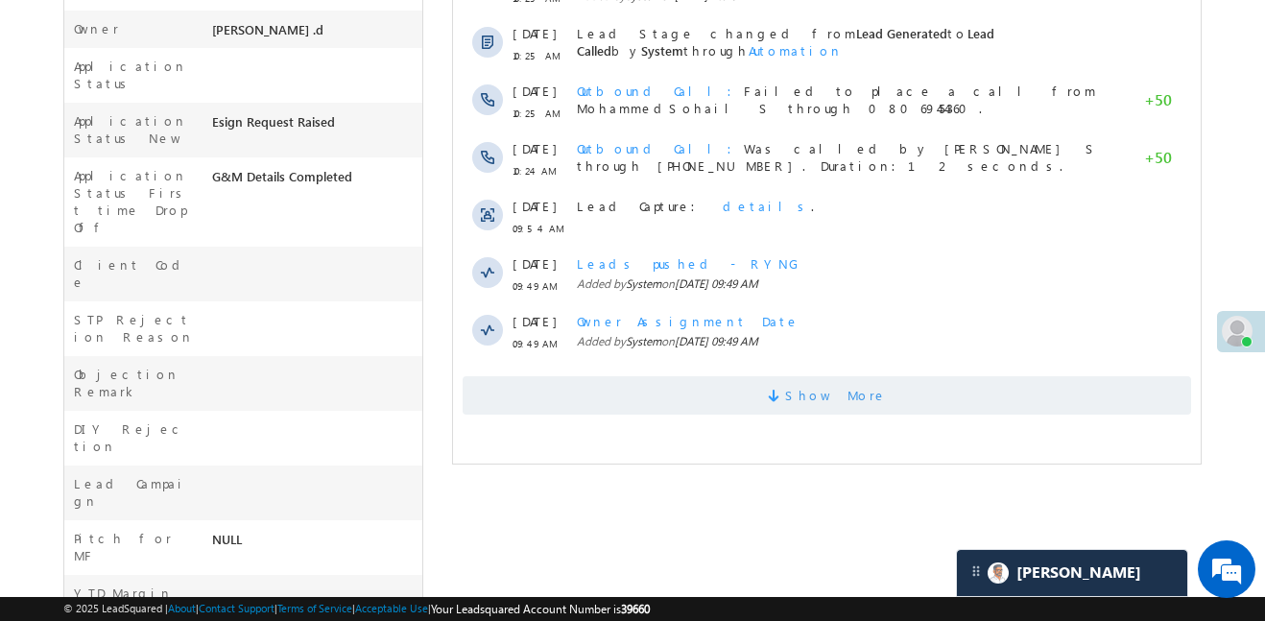
click at [777, 377] on span "Show More" at bounding box center [827, 395] width 729 height 38
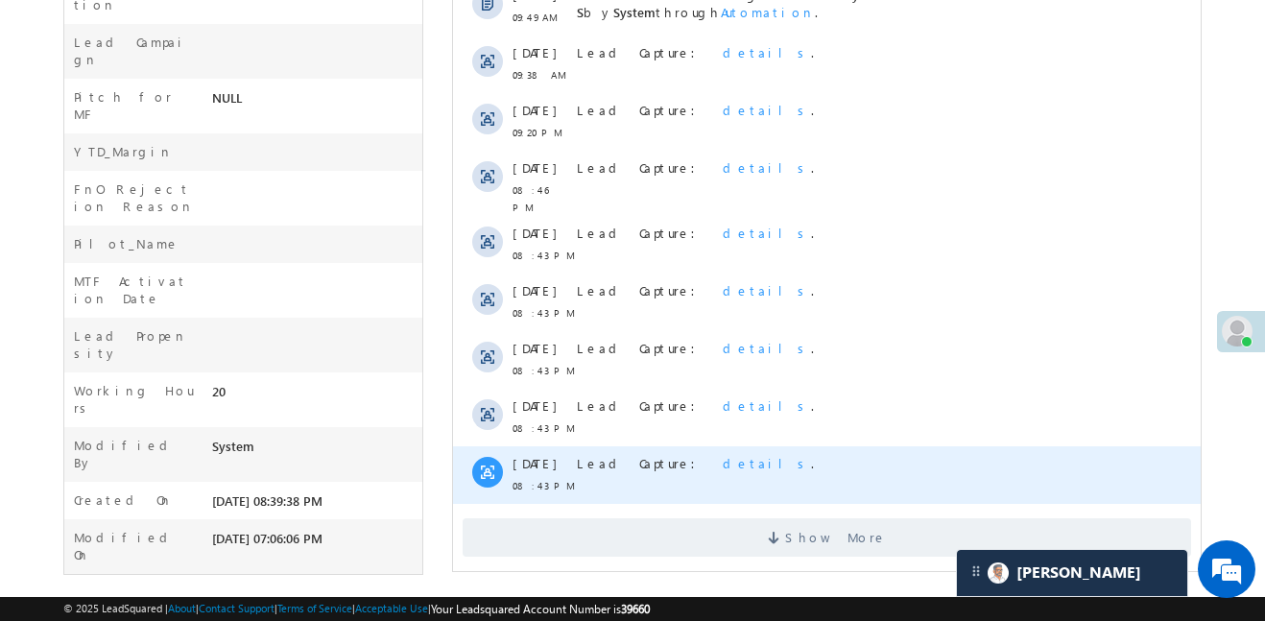
scroll to position [1051, 0]
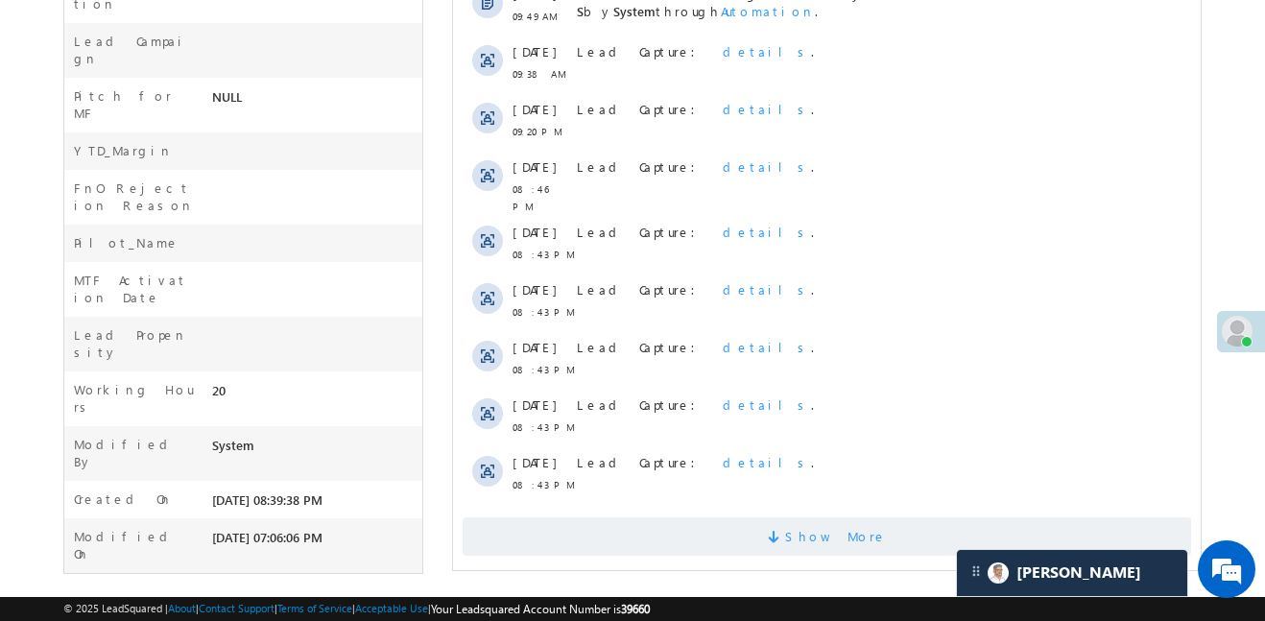
click at [829, 524] on span "Show More" at bounding box center [836, 536] width 102 height 38
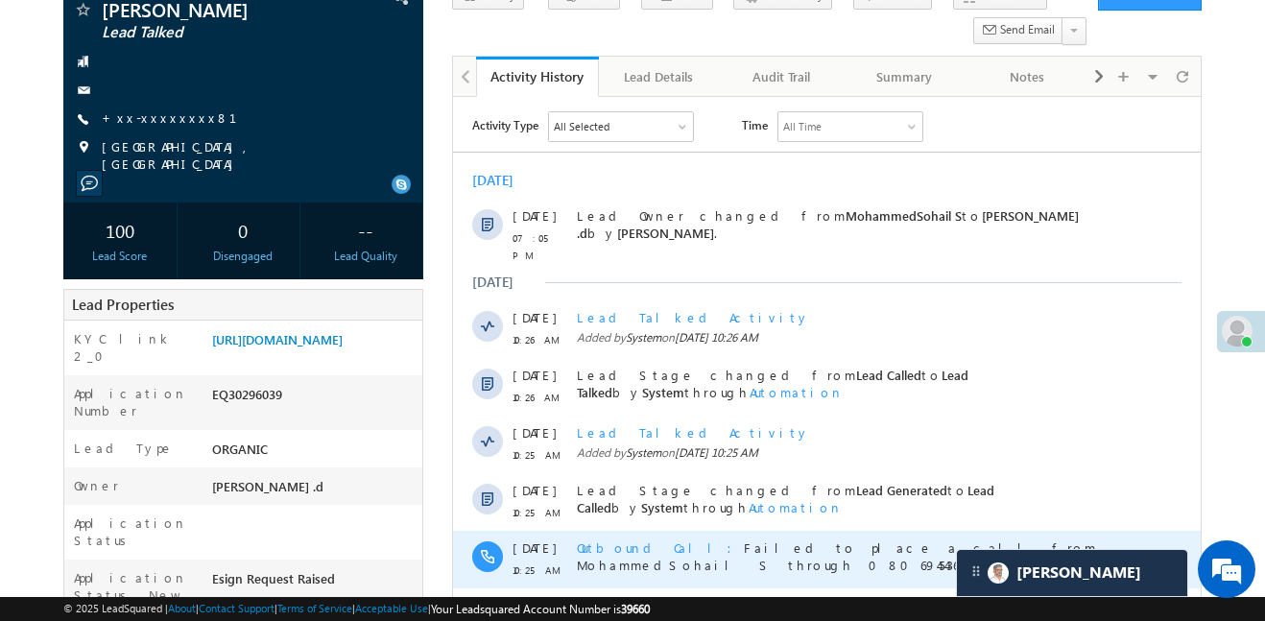
scroll to position [0, 0]
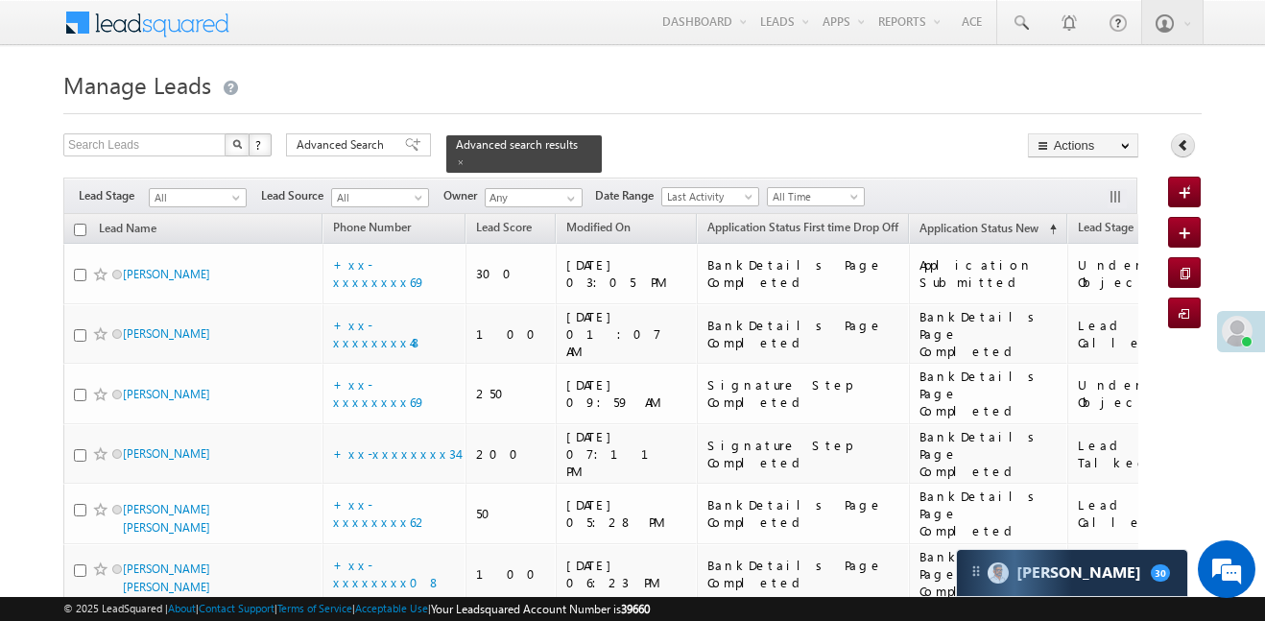
click at [1178, 142] on icon at bounding box center [1183, 144] width 13 height 13
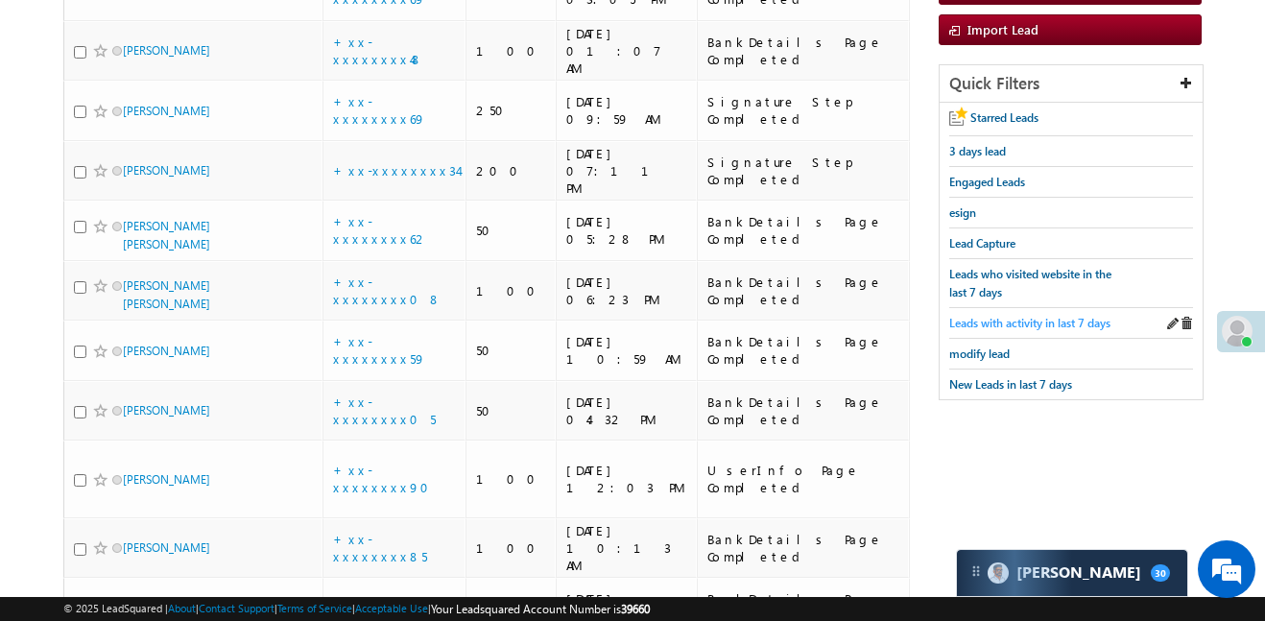
click at [1047, 317] on span "Leads with activity in last 7 days" at bounding box center [1029, 323] width 161 height 14
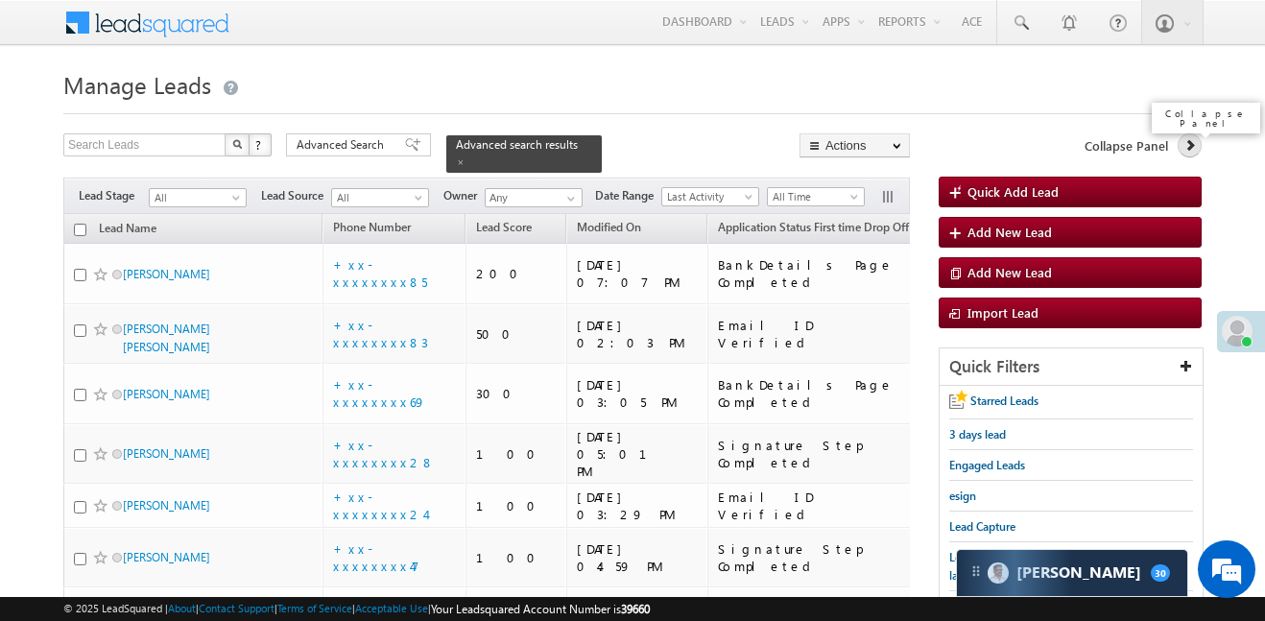
click at [1195, 143] on icon at bounding box center [1190, 144] width 13 height 13
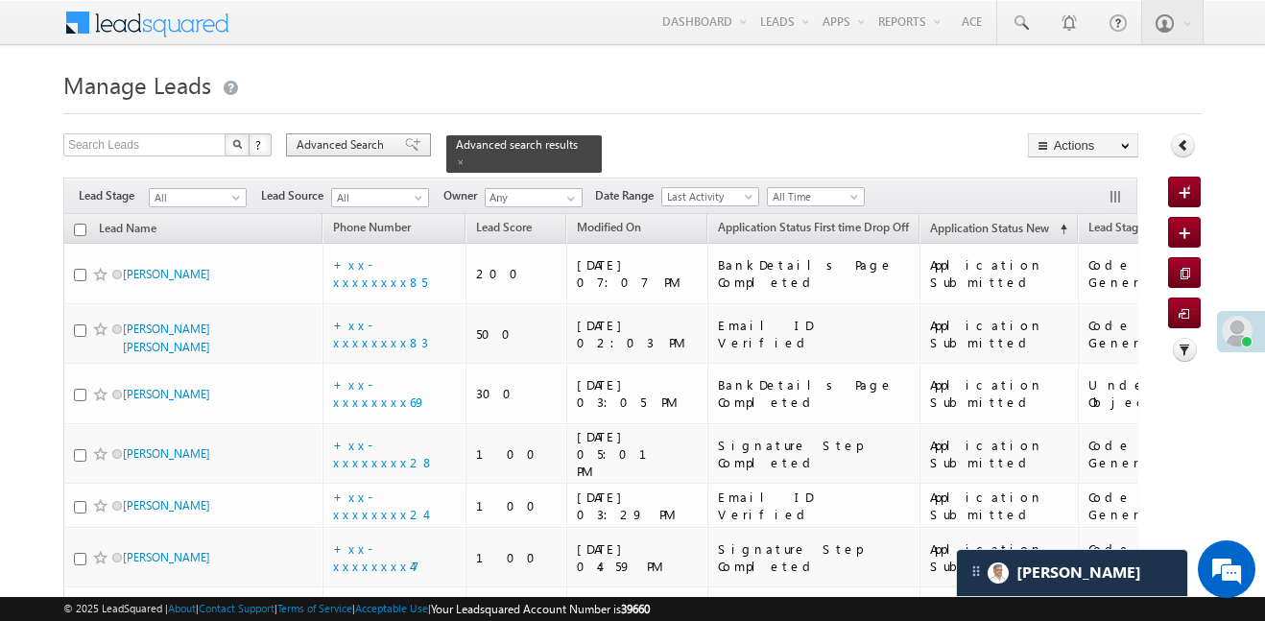
click at [405, 141] on span at bounding box center [412, 144] width 15 height 13
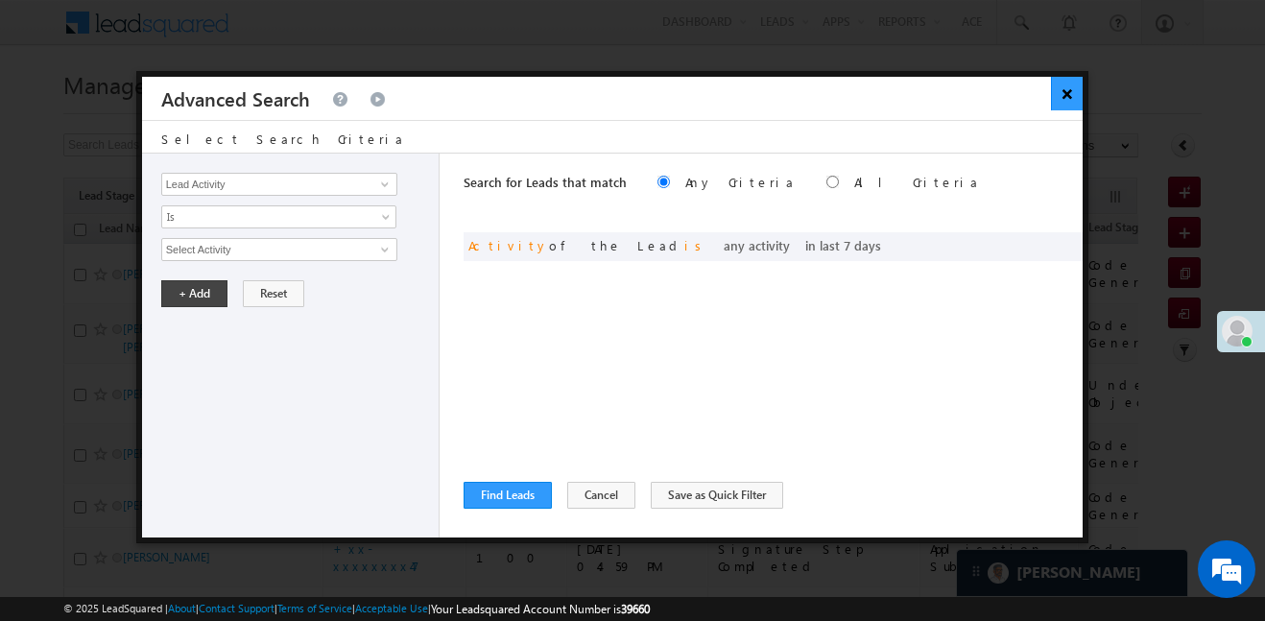
click at [1061, 93] on button "×" at bounding box center [1067, 94] width 32 height 34
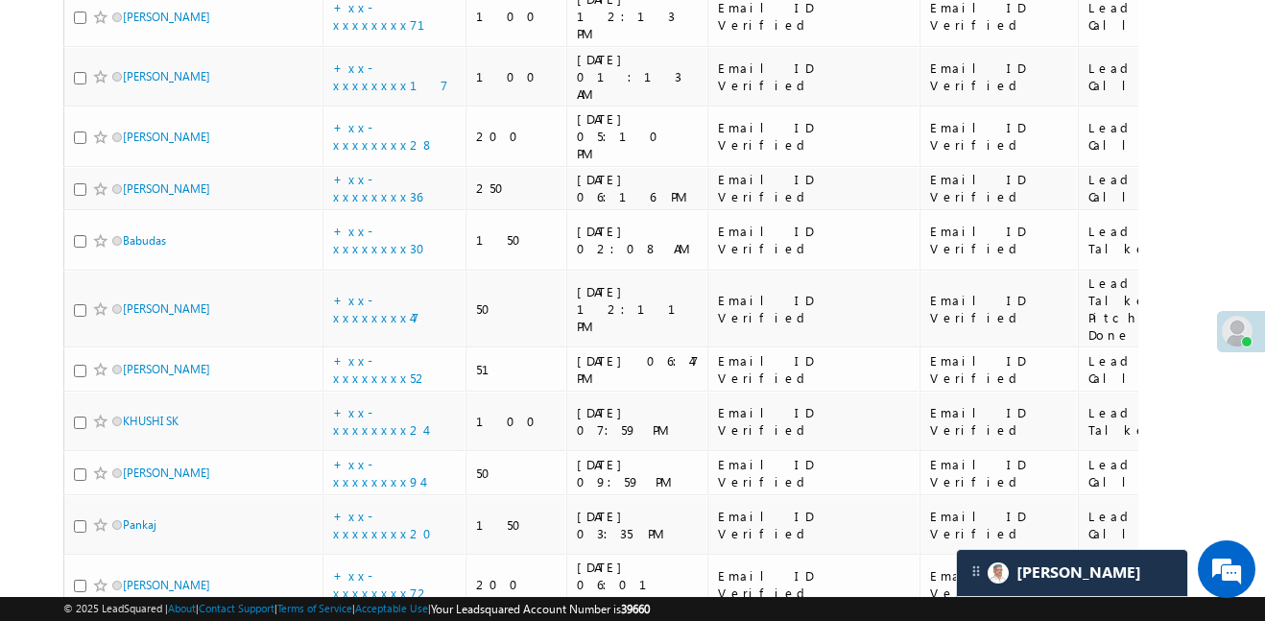
scroll to position [4425, 0]
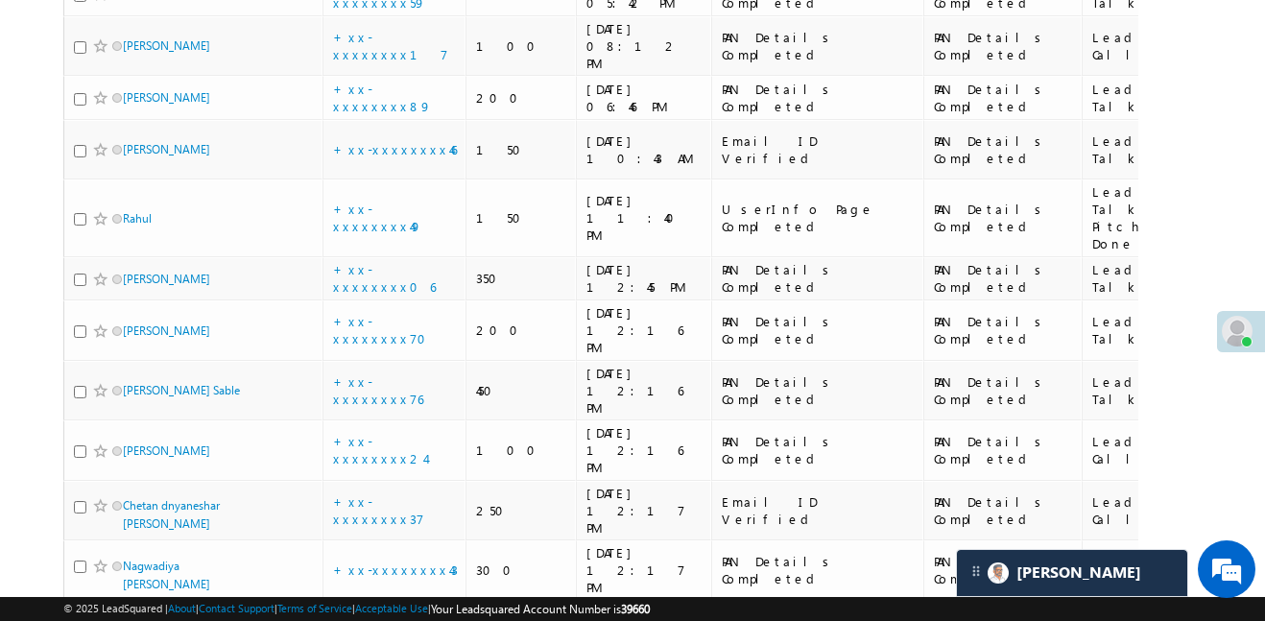
scroll to position [4433, 0]
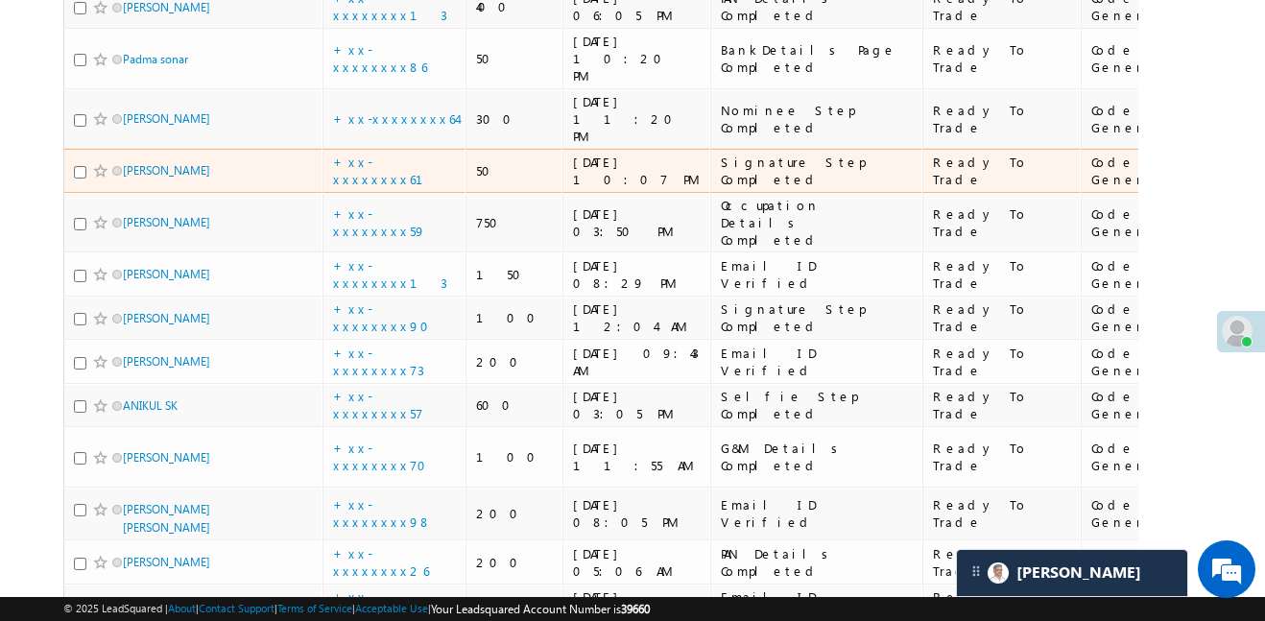
scroll to position [4224, 0]
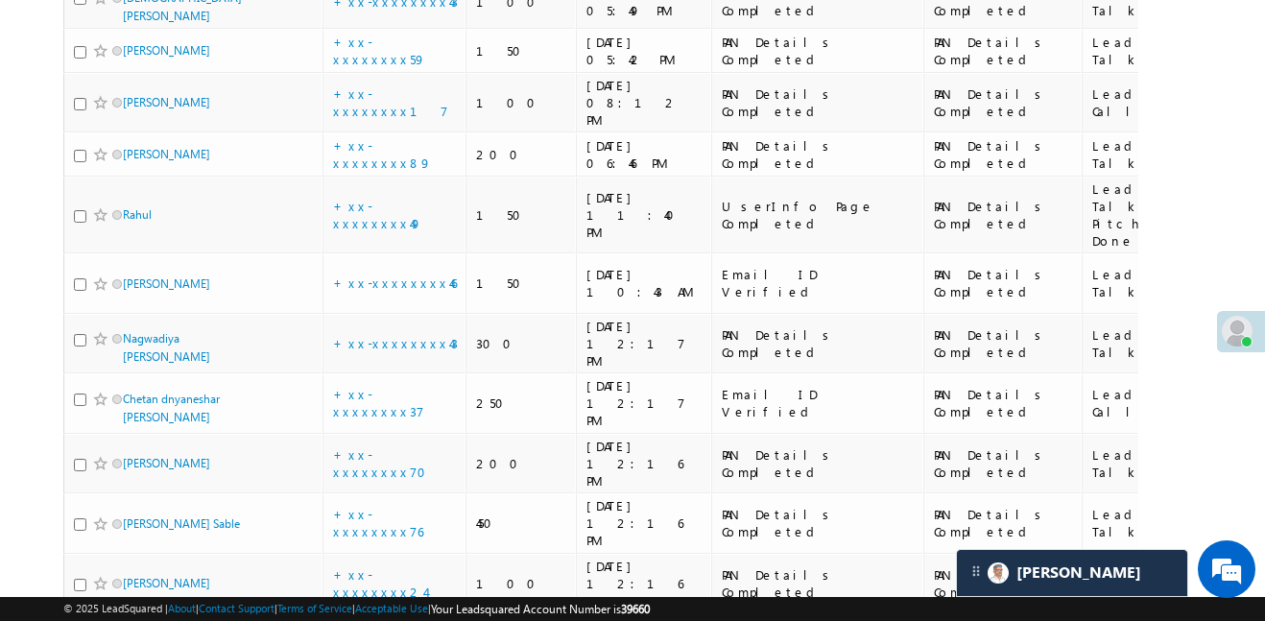
scroll to position [4425, 0]
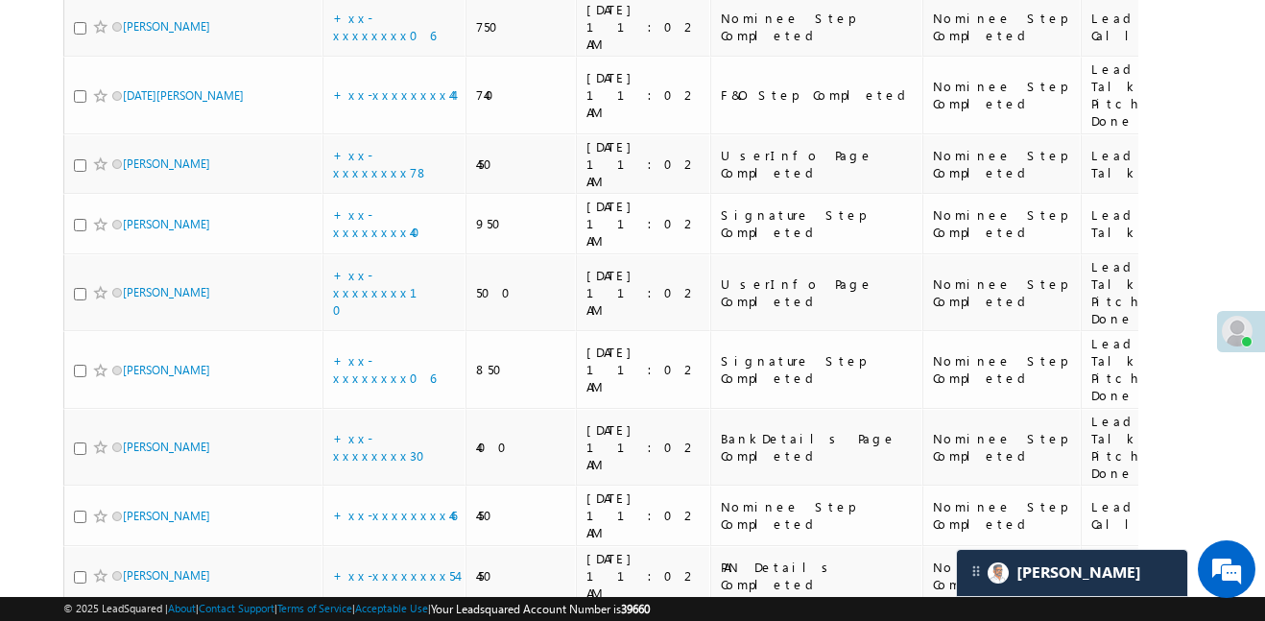
scroll to position [4468, 0]
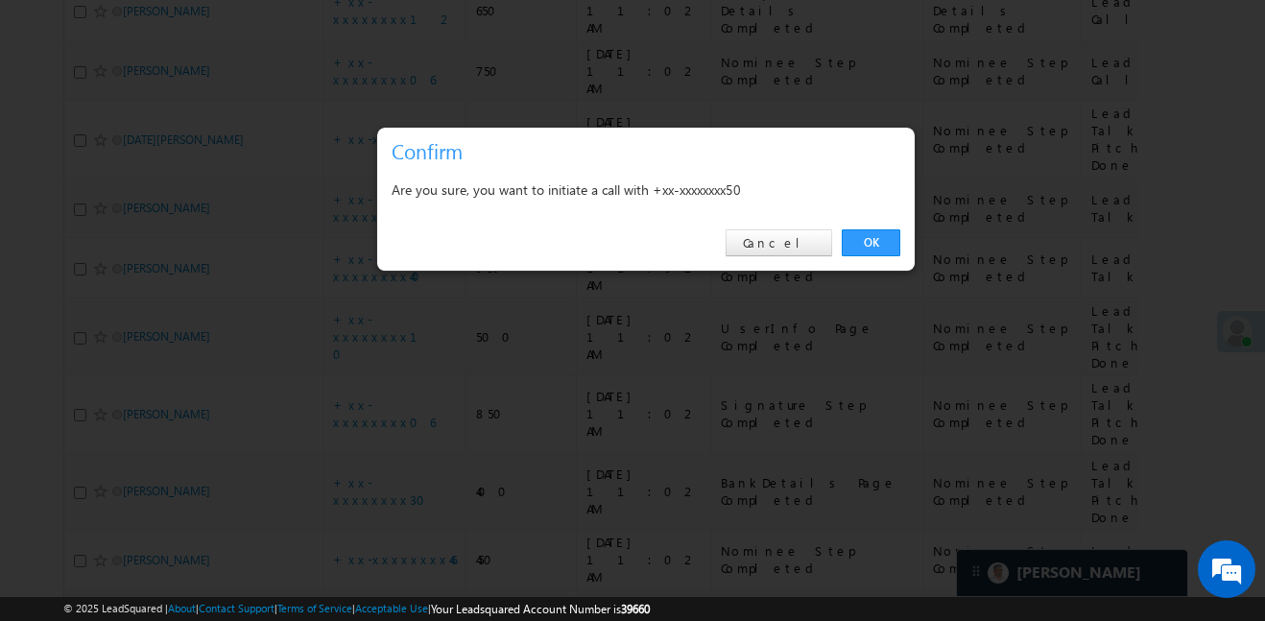
drag, startPoint x: 851, startPoint y: 237, endPoint x: 185, endPoint y: 204, distance: 667.0
click at [852, 237] on link "OK" at bounding box center [871, 242] width 59 height 27
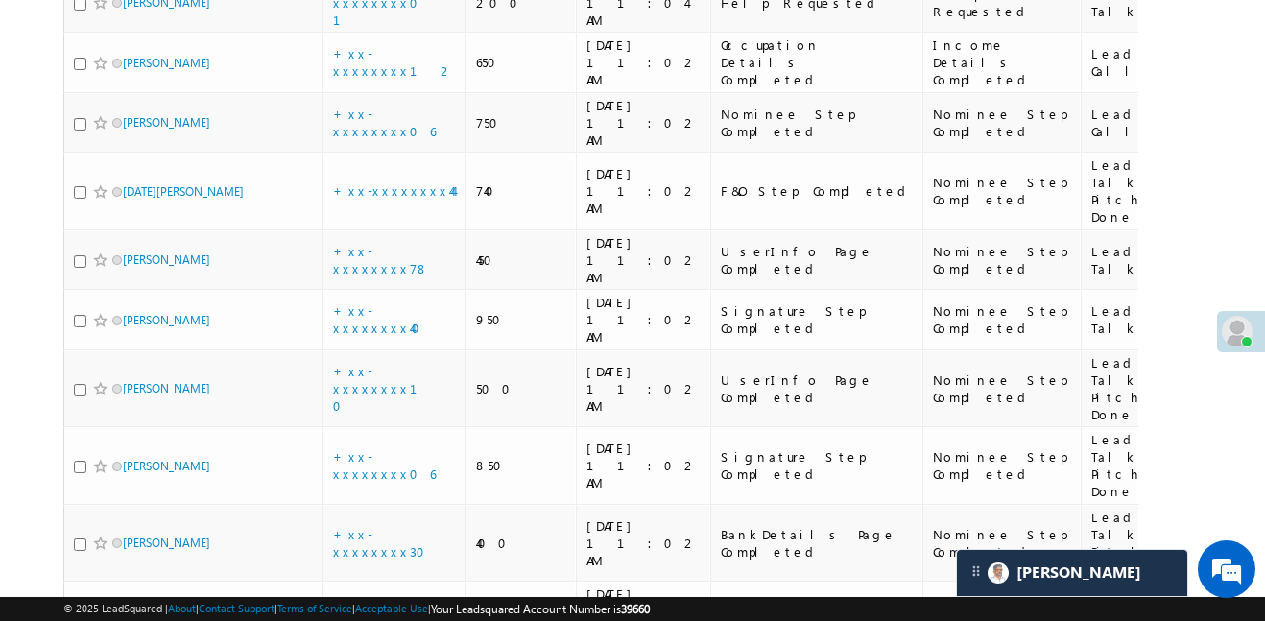
scroll to position [4520, 0]
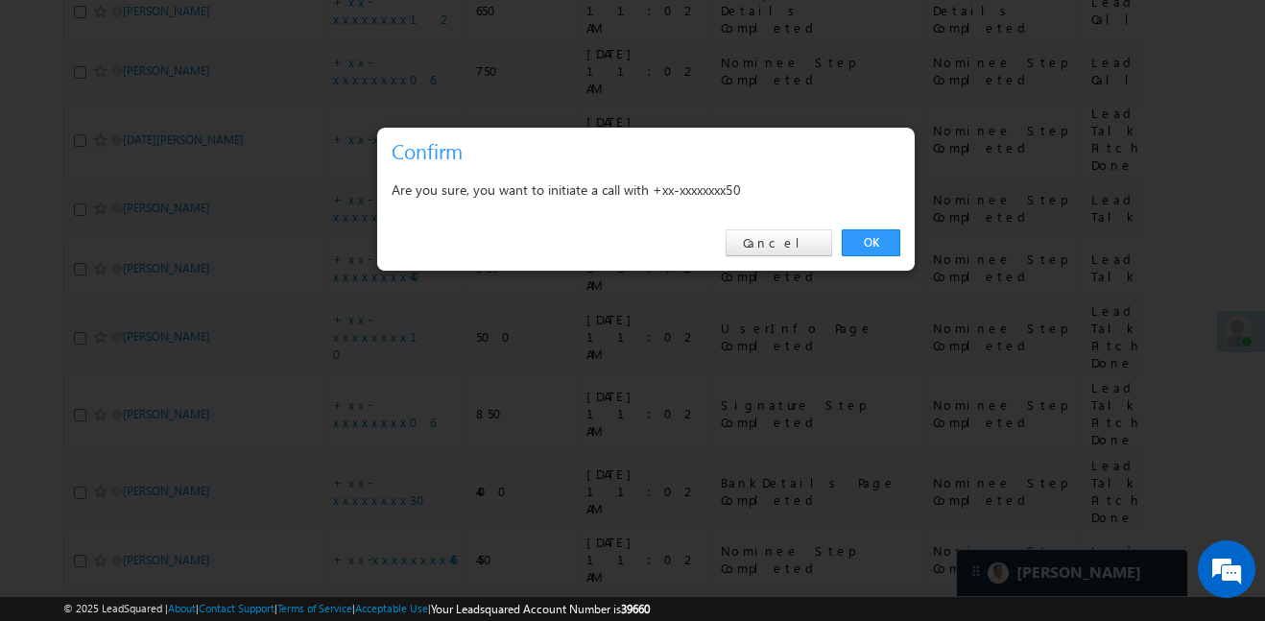
click at [755, 235] on div "OK Cancel" at bounding box center [646, 243] width 538 height 55
click at [792, 245] on link "Cancel" at bounding box center [779, 242] width 107 height 27
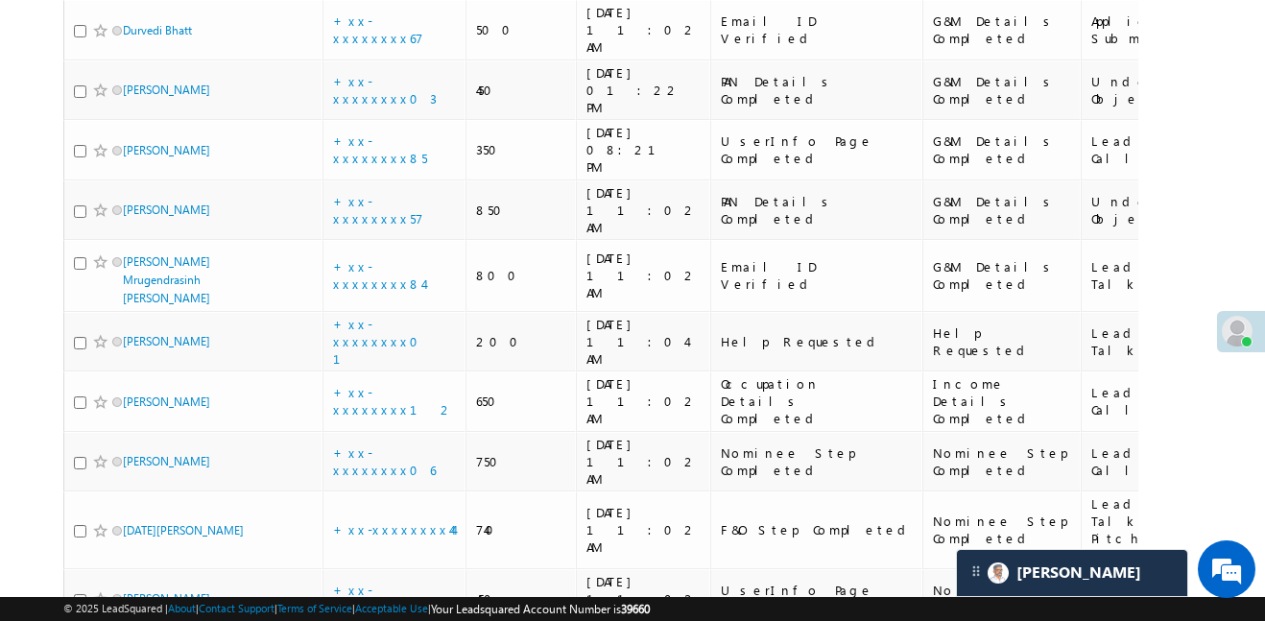
scroll to position [4658, 0]
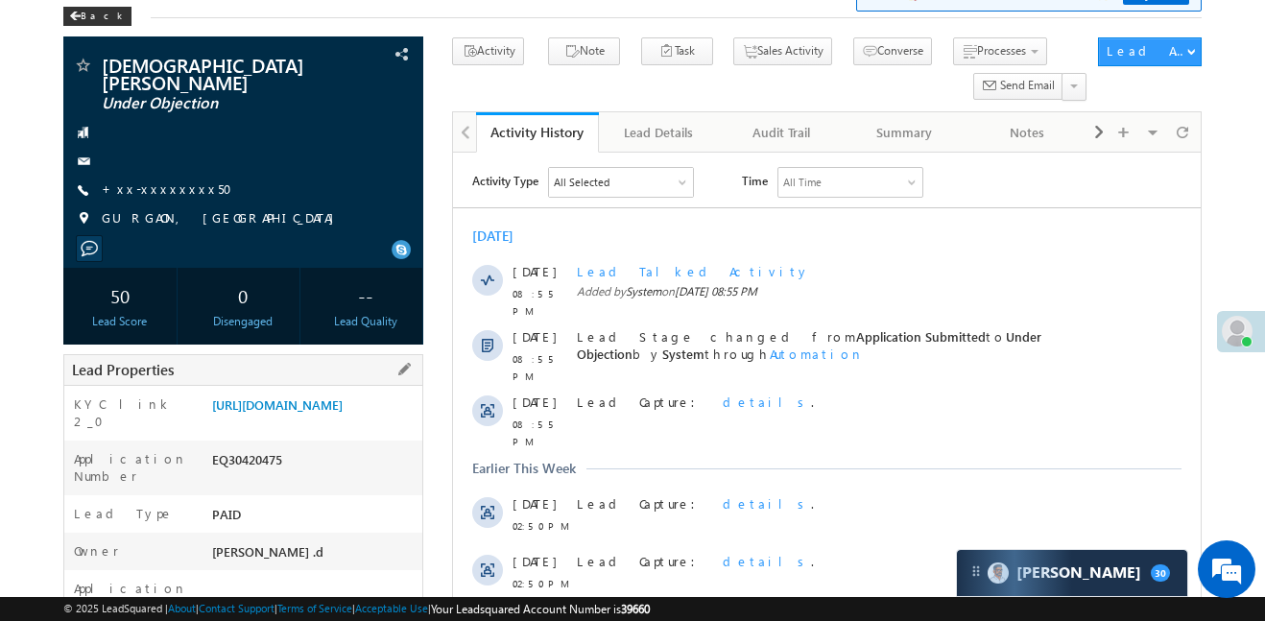
scroll to position [335, 0]
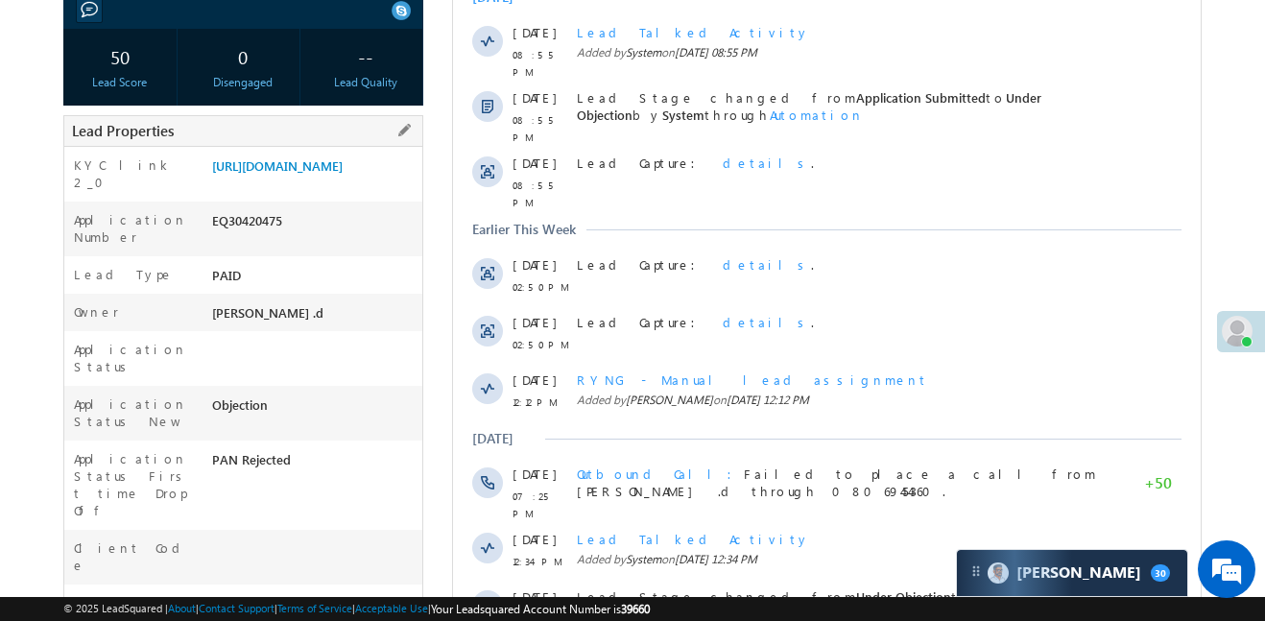
click at [375, 183] on div "https://angelbroking1-pk3em7sa.customui-test.leadsquared.com?leadId=3f100f2e-b9…" at bounding box center [314, 169] width 215 height 27
click at [343, 157] on link "https://angelbroking1-pk3em7sa.customui-test.leadsquared.com?leadId=3f100f2e-b9…" at bounding box center [277, 165] width 131 height 16
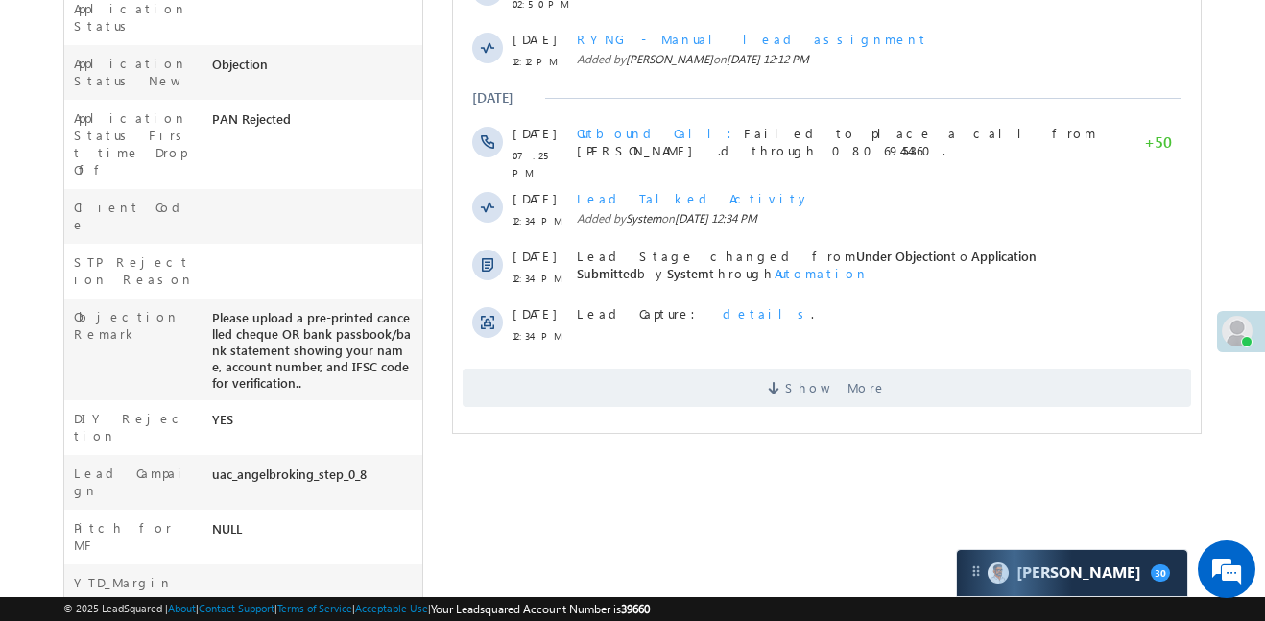
scroll to position [0, 0]
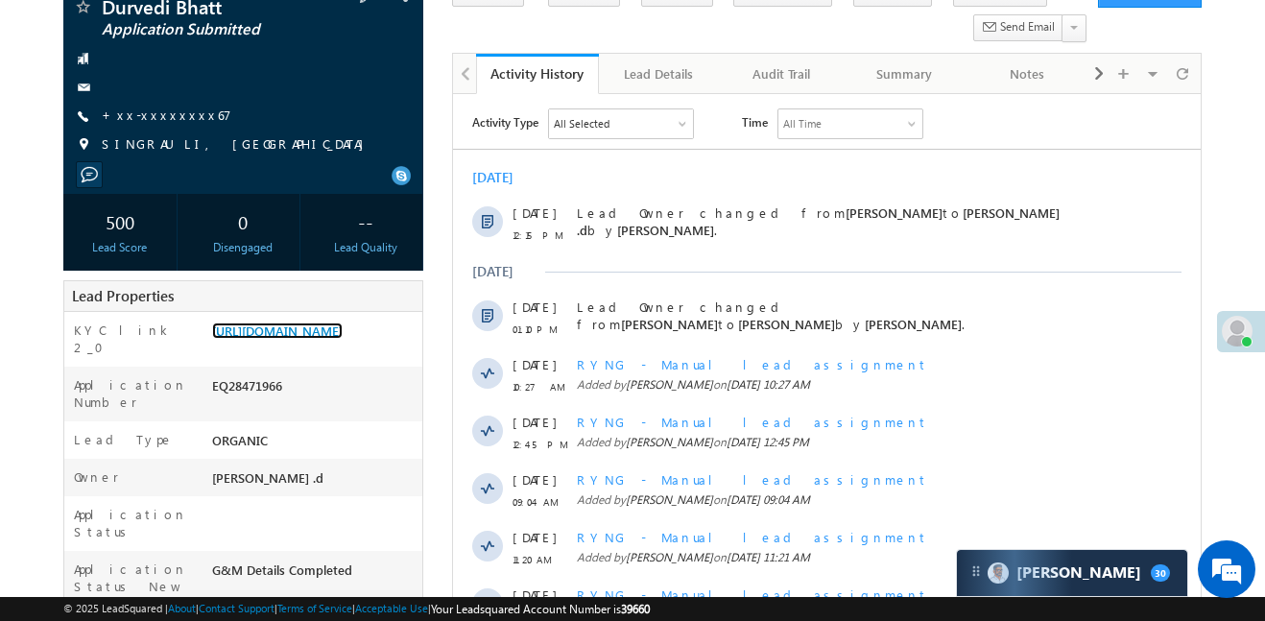
click at [330, 339] on link "https://angelbroking1-pk3em7sa.customui-test.leadsquared.com?leadId=5239f4d3-cd…" at bounding box center [277, 331] width 131 height 16
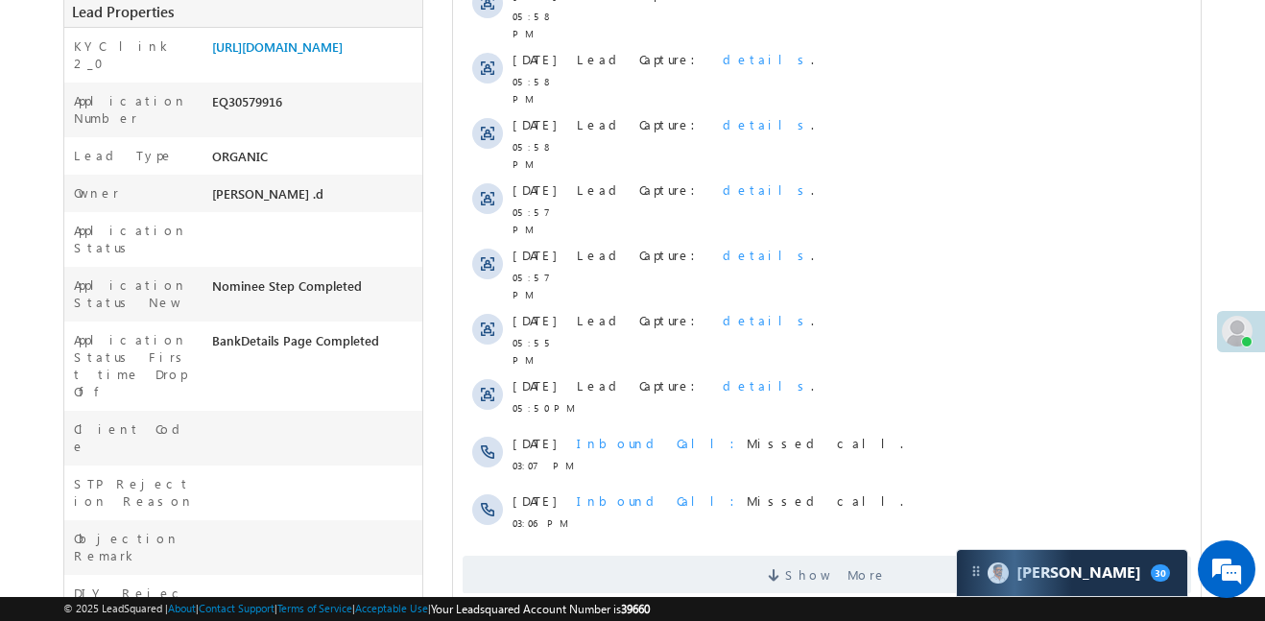
scroll to position [482, 0]
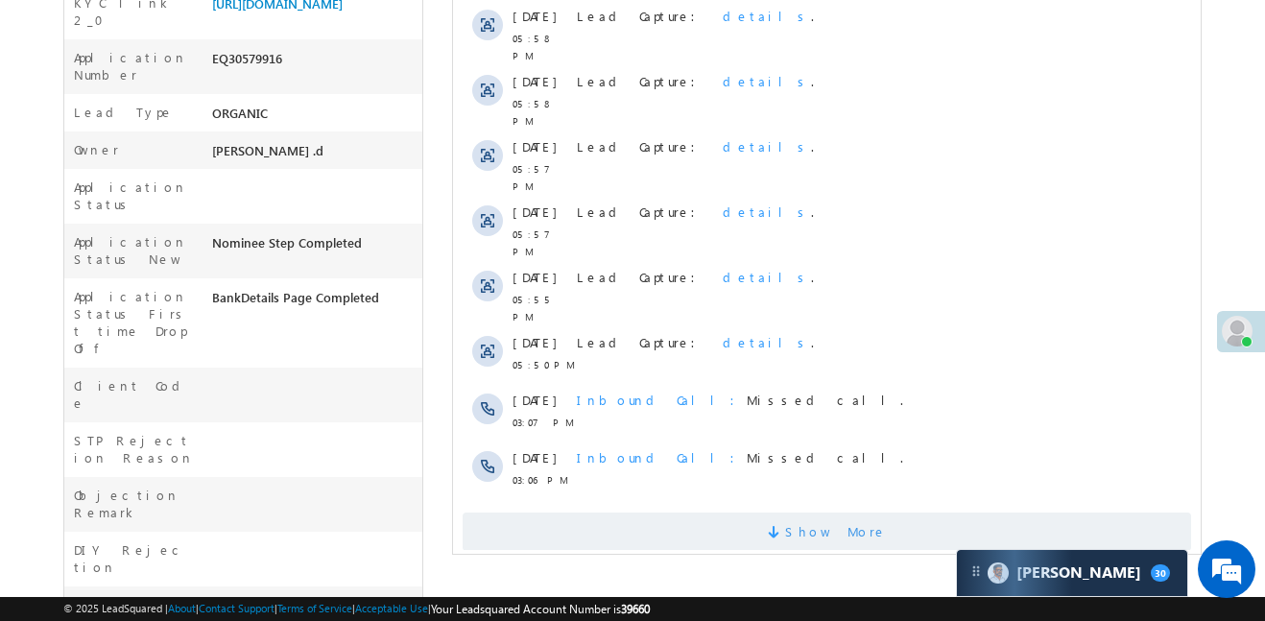
click at [691, 513] on span "Show More" at bounding box center [827, 532] width 729 height 38
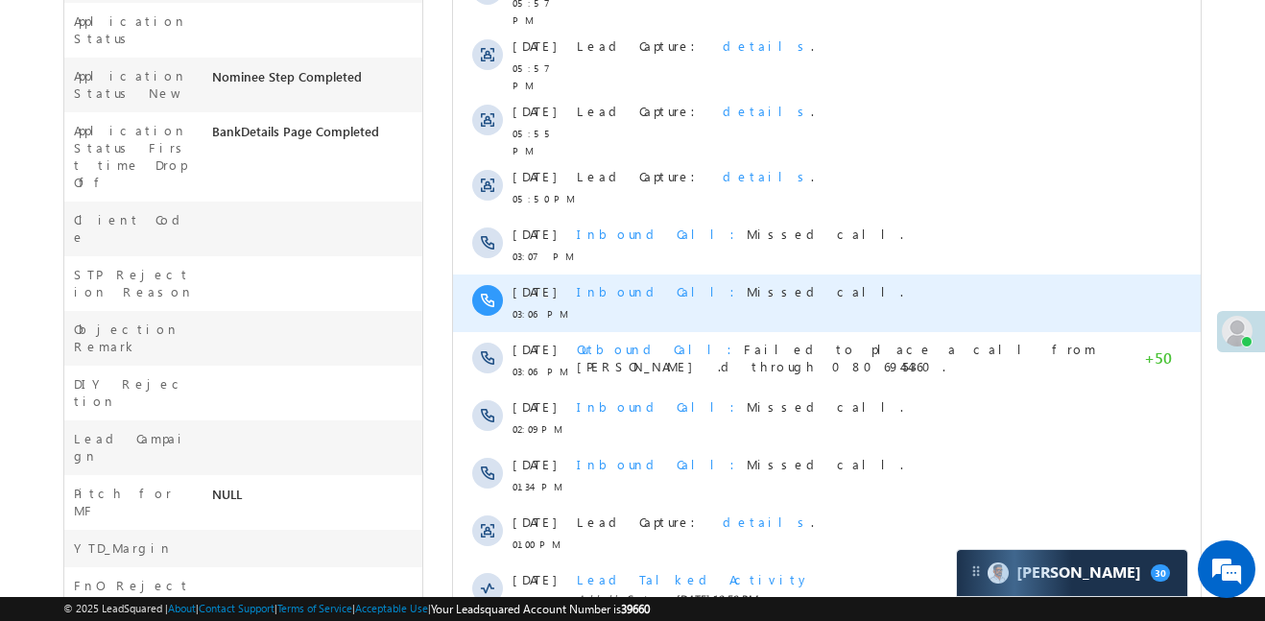
scroll to position [1015, 0]
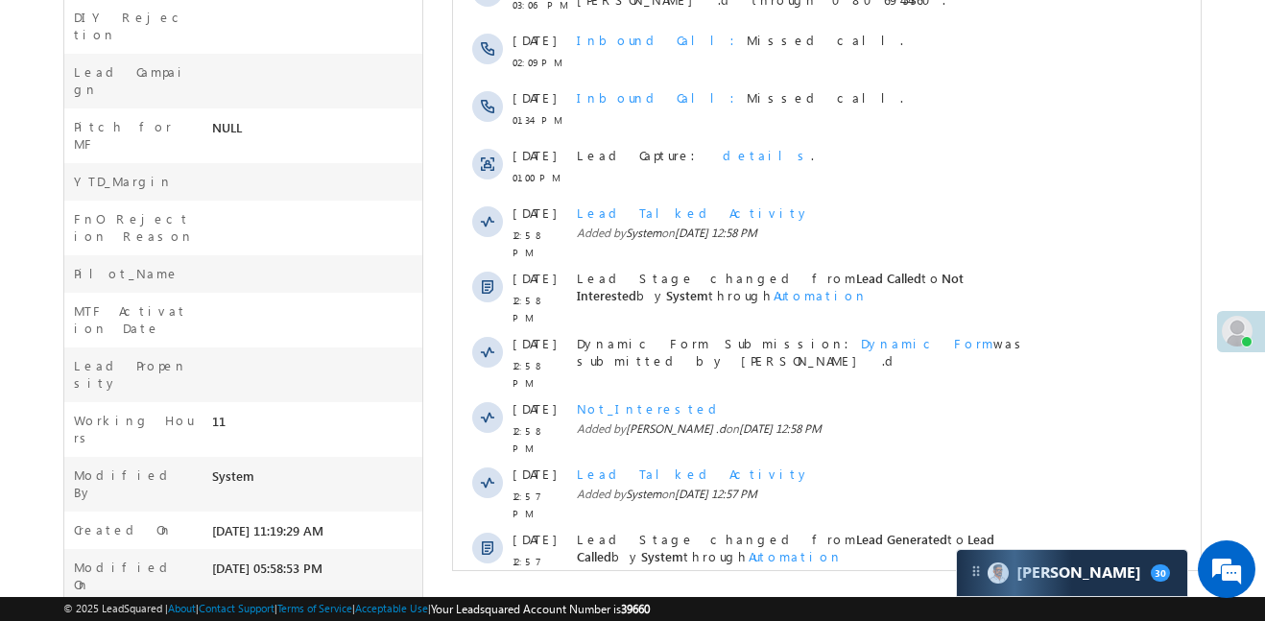
click at [823, 602] on span "Show More" at bounding box center [836, 621] width 102 height 38
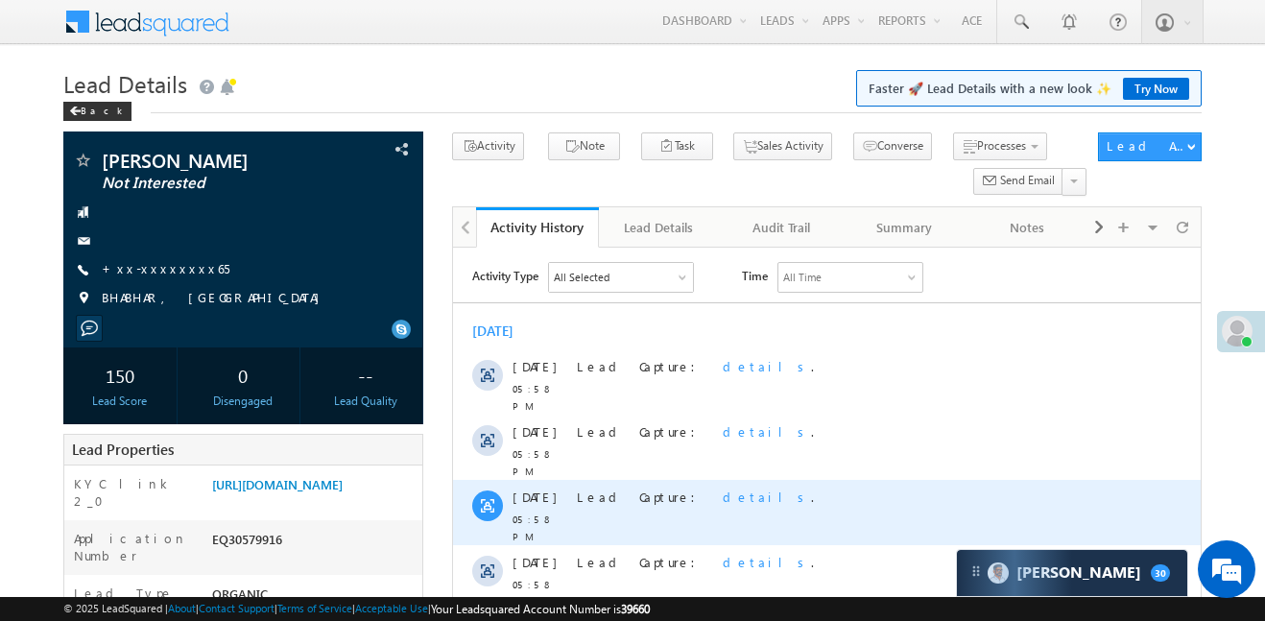
scroll to position [0, 0]
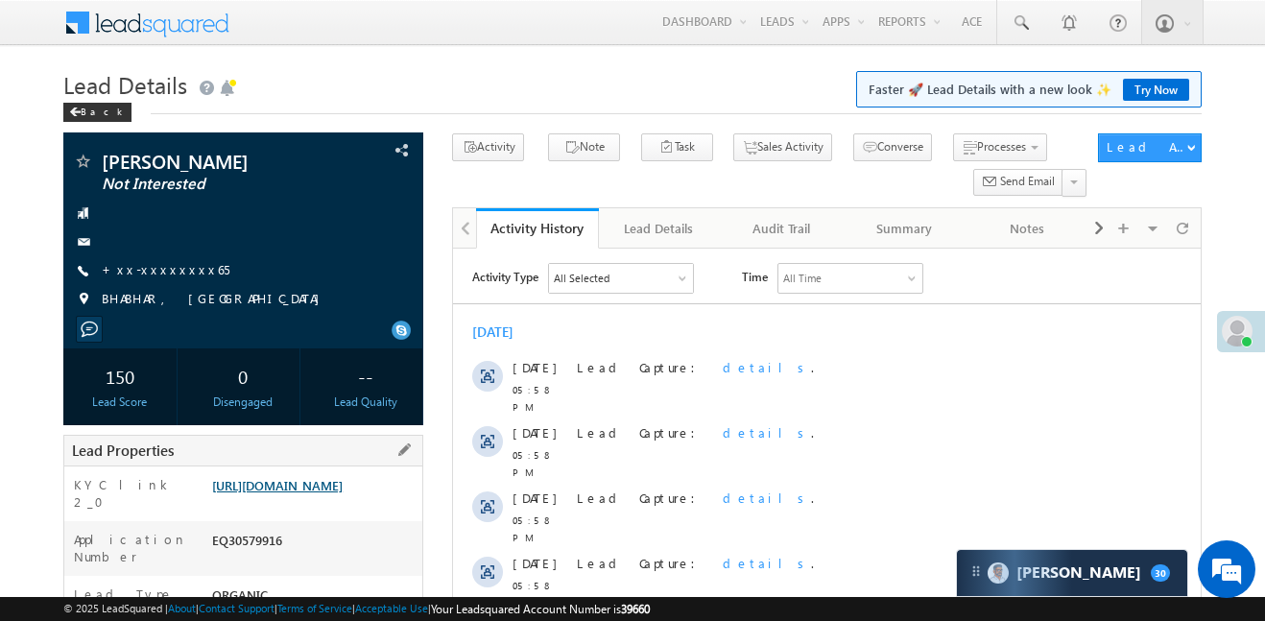
click at [343, 493] on link "[URL][DOMAIN_NAME]" at bounding box center [277, 485] width 131 height 16
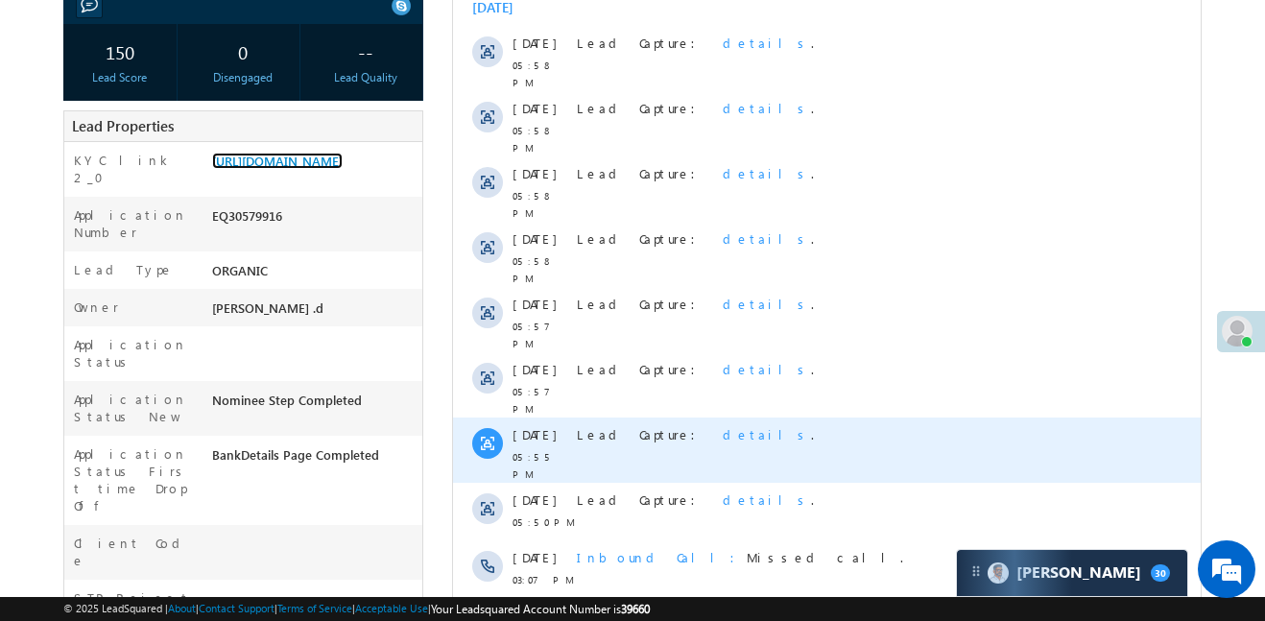
scroll to position [789, 0]
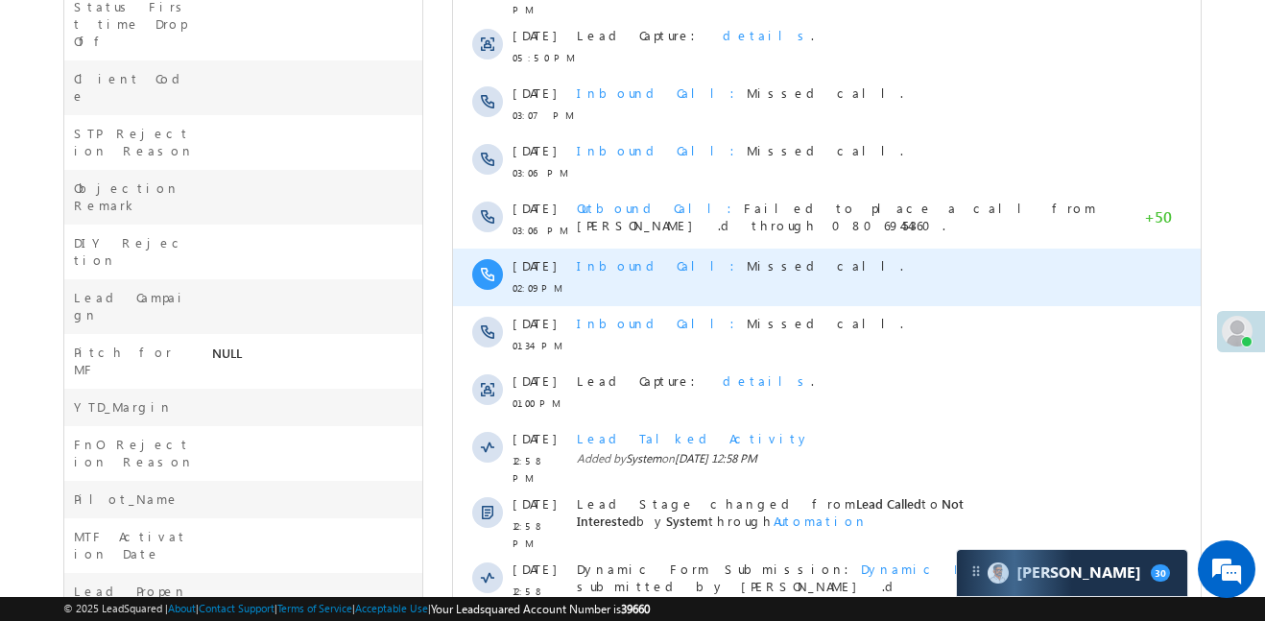
click at [592, 257] on span "Inbound Call" at bounding box center [662, 265] width 170 height 16
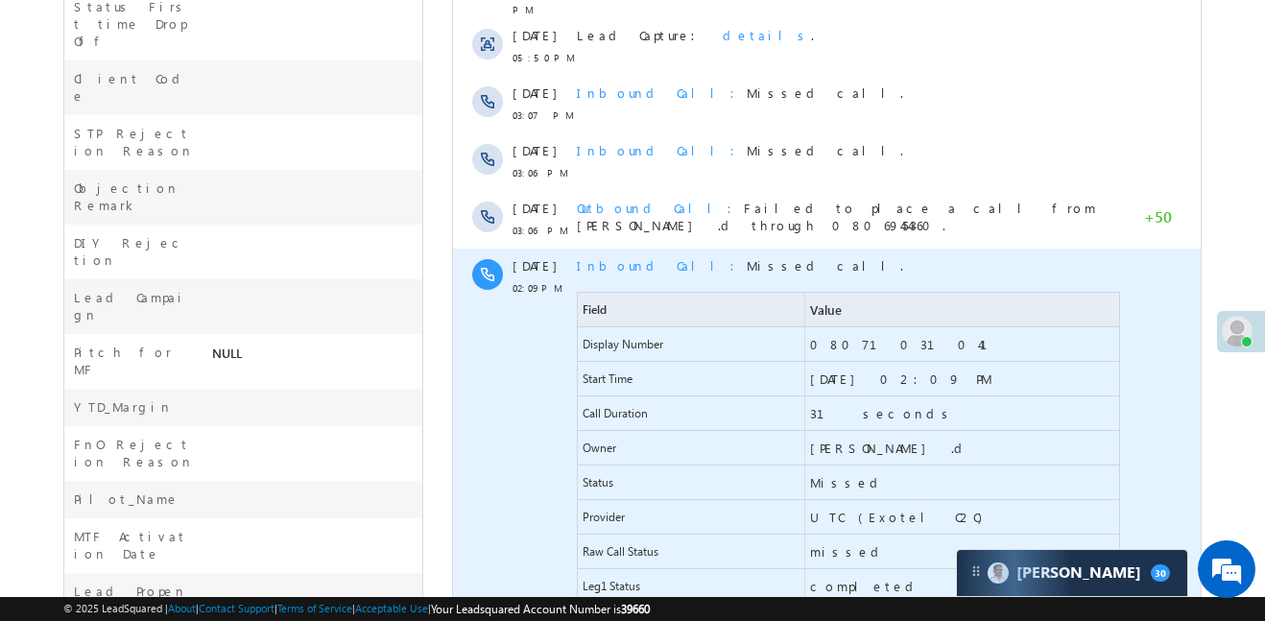
click at [683, 257] on span "Inbound Call Missed call." at bounding box center [740, 265] width 326 height 16
click at [798, 257] on div "Inbound Call Missed call." at bounding box center [850, 265] width 546 height 17
click at [610, 293] on span "Field" at bounding box center [691, 310] width 227 height 34
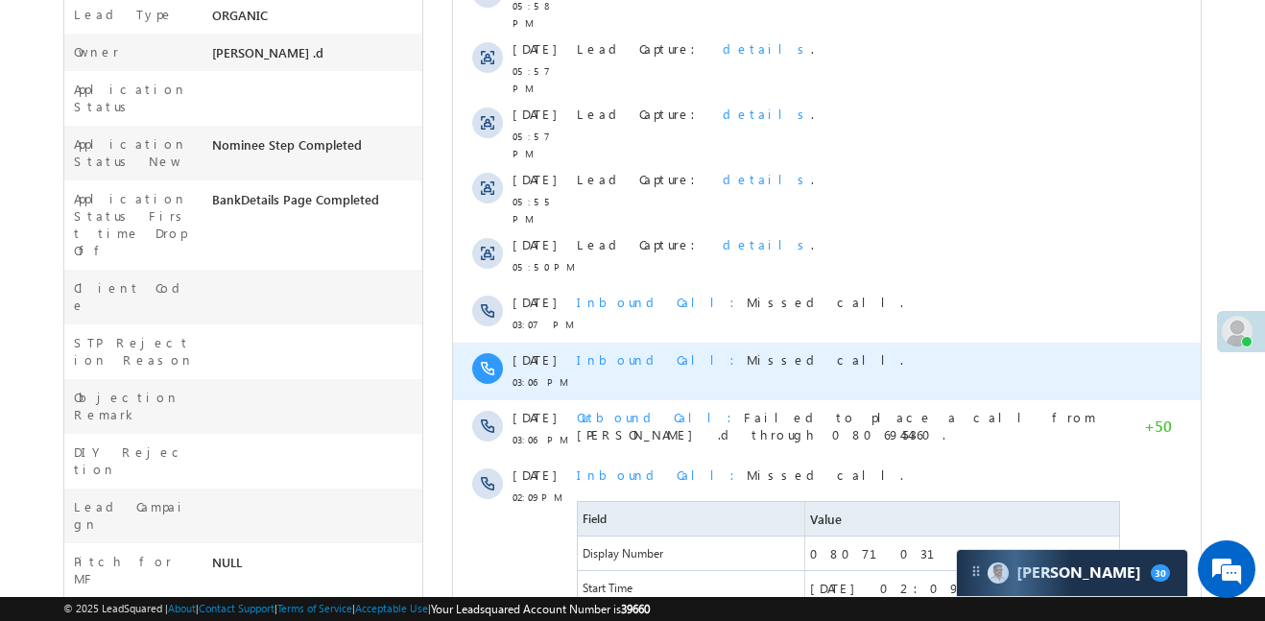
scroll to position [577, 0]
